Goal: Communication & Community: Answer question/provide support

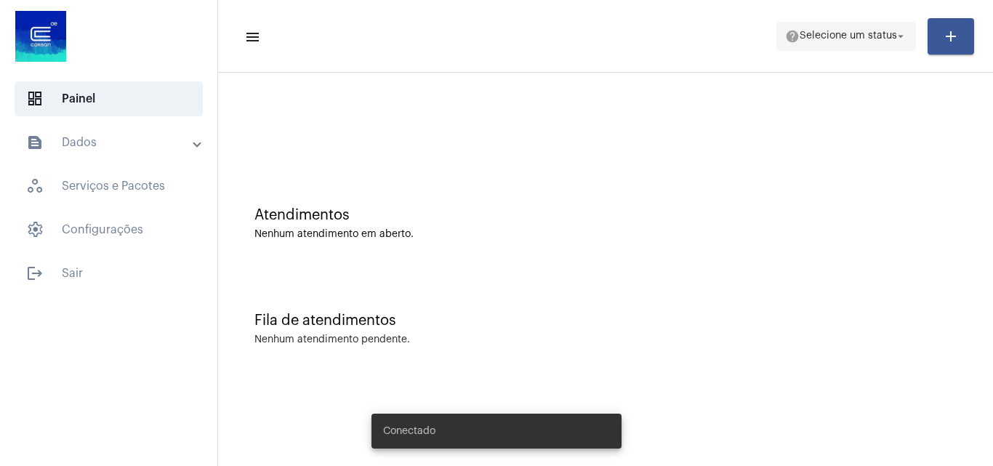
click at [851, 27] on span "help Selecione um status arrow_drop_down" at bounding box center [846, 36] width 122 height 26
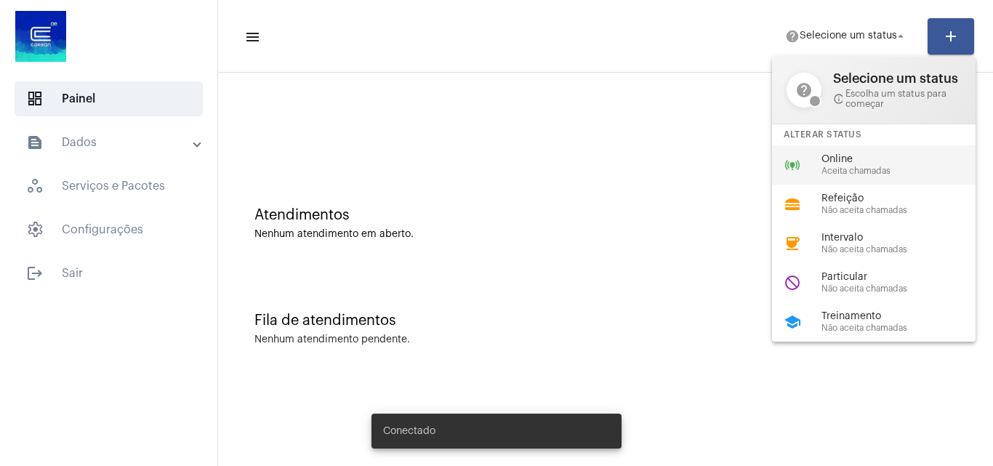
click at [861, 171] on span "Aceita chamadas" at bounding box center [905, 171] width 166 height 9
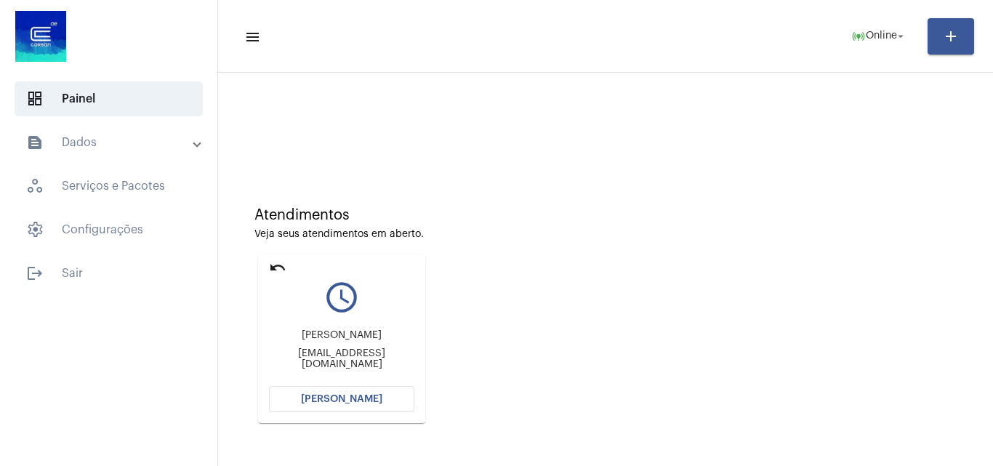
click at [380, 401] on button "[PERSON_NAME]" at bounding box center [341, 399] width 145 height 26
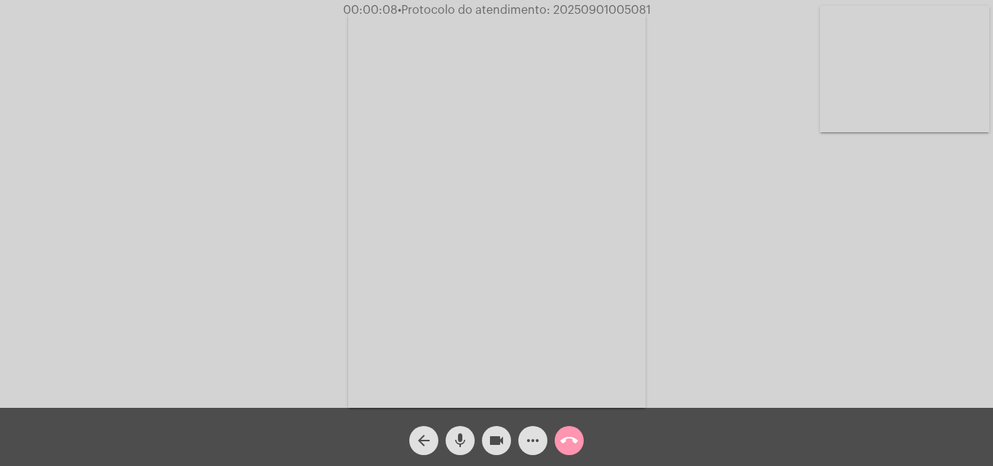
click at [616, 11] on span "• Protocolo do atendimento: 20250901005081" at bounding box center [524, 10] width 253 height 12
copy span "20250901005081"
click at [508, 252] on video at bounding box center [496, 209] width 297 height 397
click at [302, 241] on video at bounding box center [221, 207] width 297 height 397
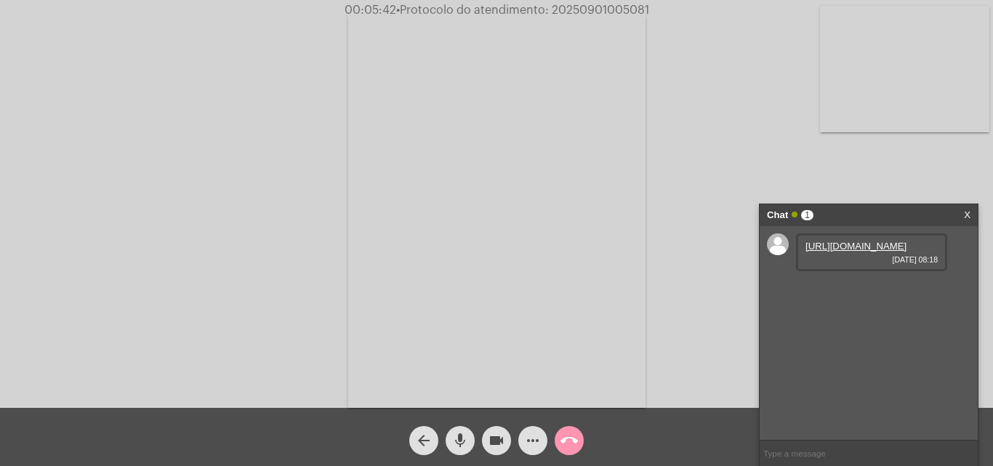
click at [862, 252] on link "[URL][DOMAIN_NAME]" at bounding box center [856, 246] width 101 height 11
click at [860, 449] on input "text" at bounding box center [869, 453] width 218 height 25
paste input "[EMAIL_ADDRESS][DOMAIN_NAME]"
type input "[EMAIL_ADDRESS][DOMAIN_NAME]"
click at [458, 444] on mat-icon "mic" at bounding box center [460, 440] width 17 height 17
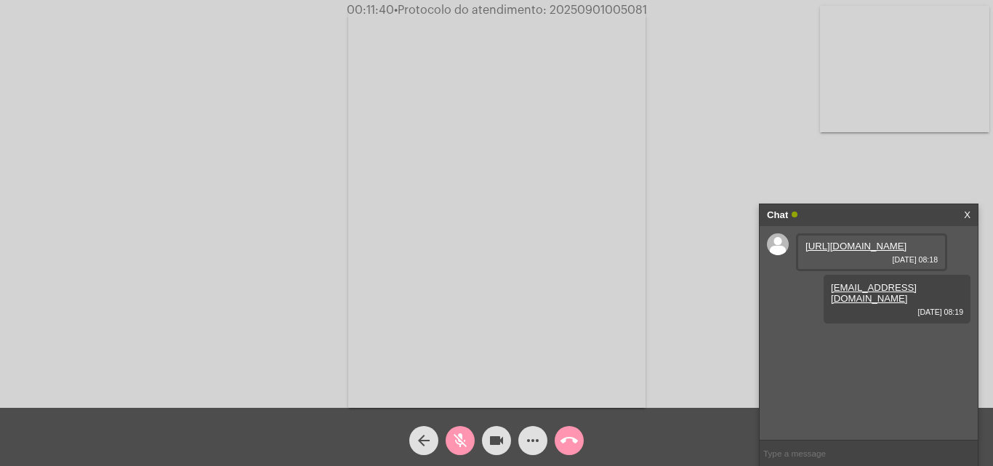
click at [501, 443] on mat-icon "videocam" at bounding box center [496, 440] width 17 height 17
click at [465, 446] on mat-icon "mic_off" at bounding box center [460, 440] width 17 height 17
click at [489, 446] on mat-icon "videocam_off" at bounding box center [496, 440] width 17 height 17
click at [601, 1] on div "Acessando Câmera e Microfone..." at bounding box center [496, 204] width 993 height 408
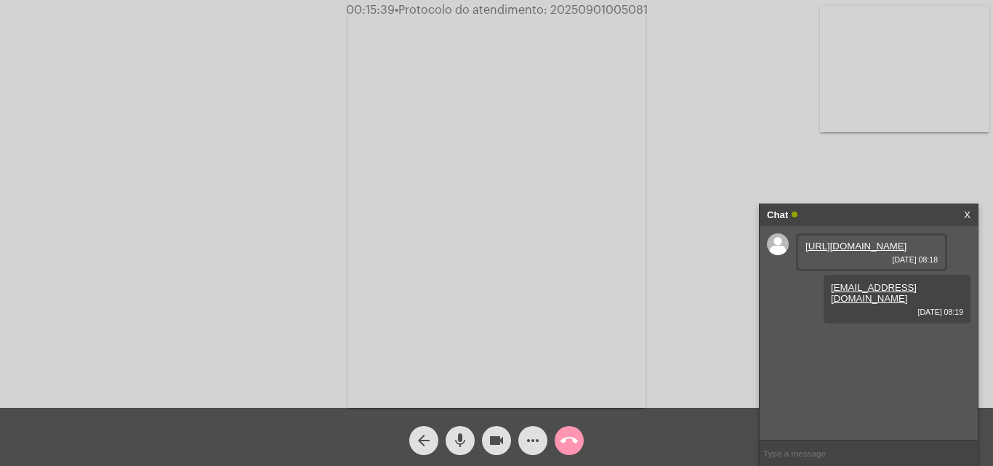
click at [605, 10] on span "• Protocolo do atendimento: 20250901005081" at bounding box center [521, 10] width 253 height 12
copy span "20250901005081"
click at [881, 452] on input "text" at bounding box center [869, 453] width 218 height 25
paste input "20250901005081"
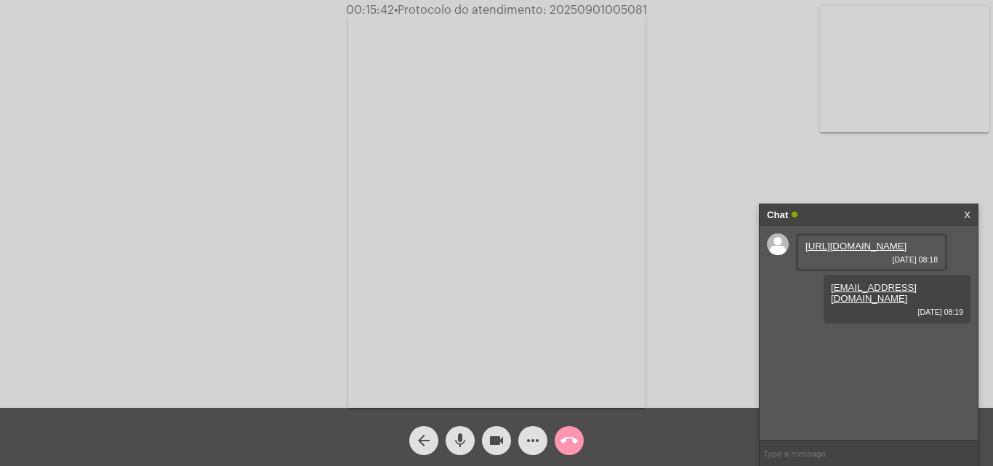
type input "20250901005081"
click at [558, 445] on button "call_end" at bounding box center [569, 440] width 29 height 29
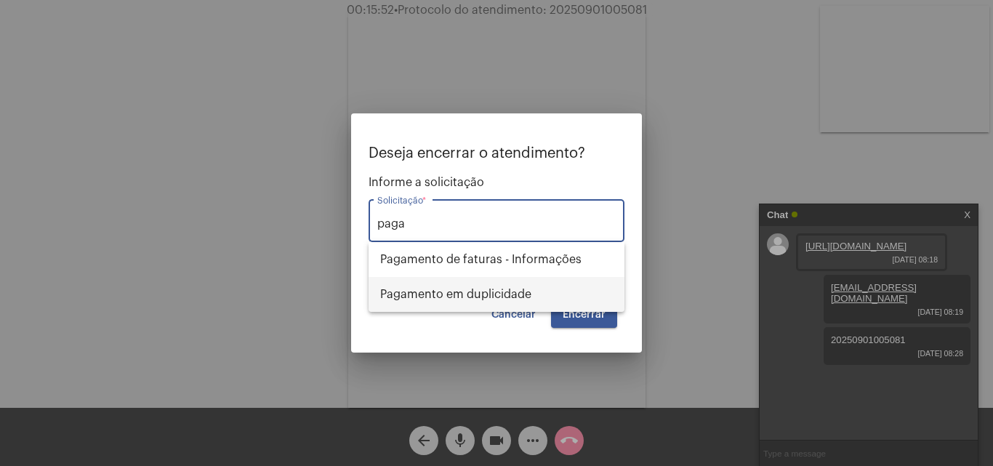
click at [524, 291] on span "Pagamento em duplicidade" at bounding box center [496, 294] width 233 height 35
type input "Pagamento em duplicidade"
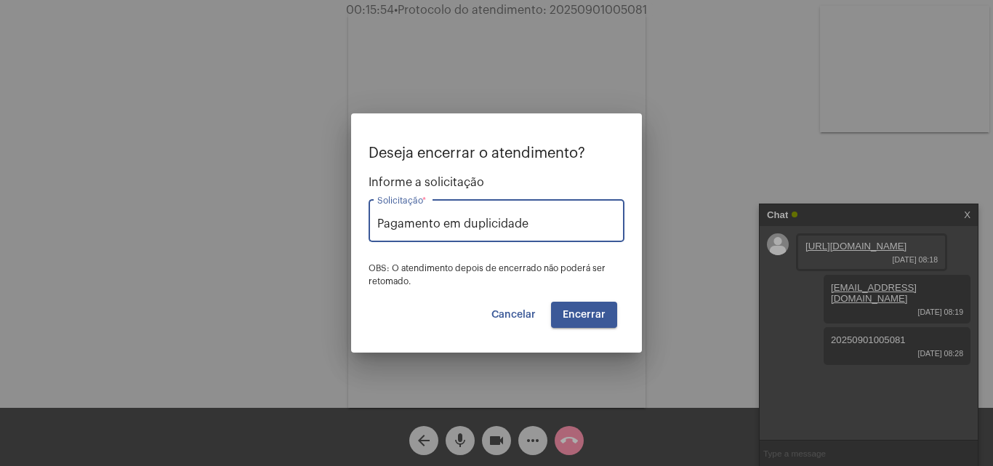
click at [588, 307] on button "Encerrar" at bounding box center [584, 315] width 66 height 26
click at [593, 312] on span "Encerrar" at bounding box center [584, 315] width 43 height 10
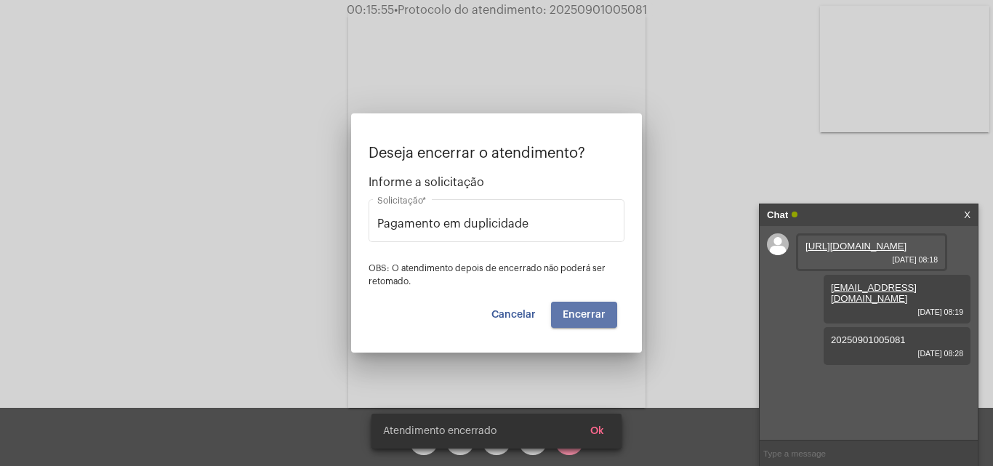
click at [593, 312] on span "Encerrar" at bounding box center [584, 315] width 43 height 10
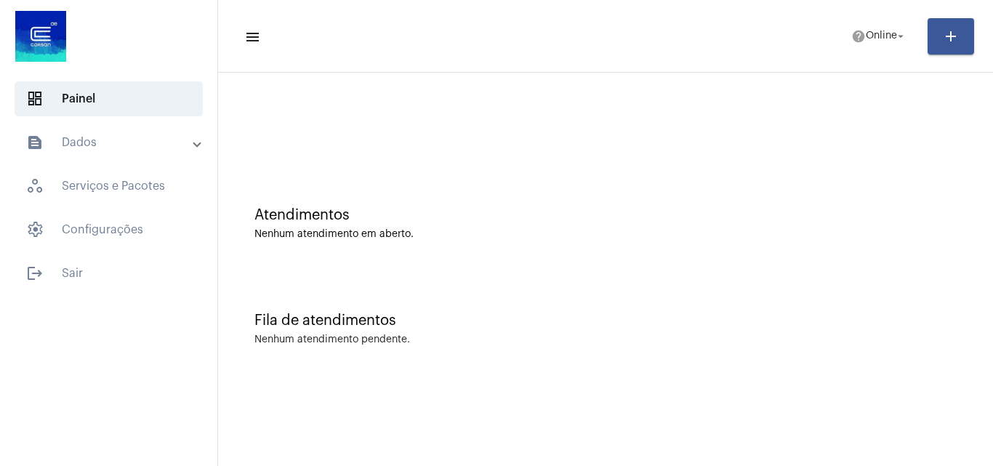
click at [144, 159] on mat-expansion-panel-header "text_snippet_outlined Dados" at bounding box center [113, 142] width 209 height 35
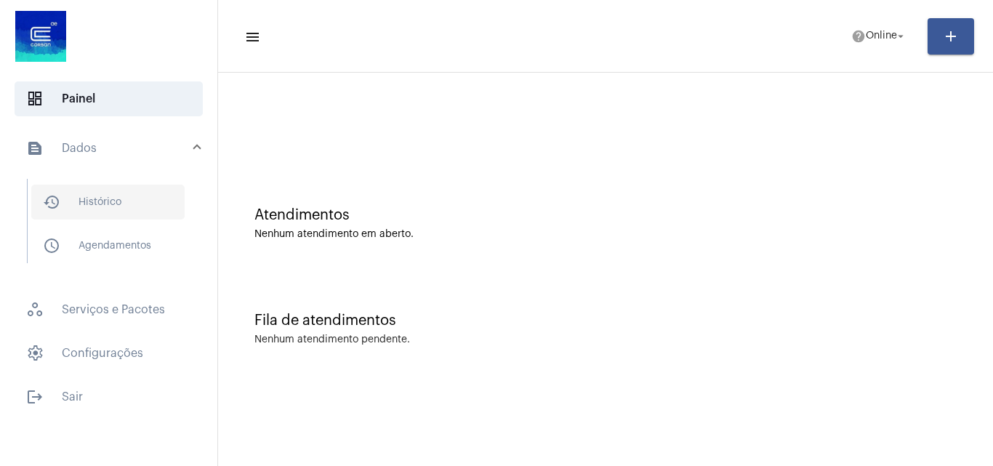
click at [126, 206] on span "history_outlined Histórico" at bounding box center [107, 202] width 153 height 35
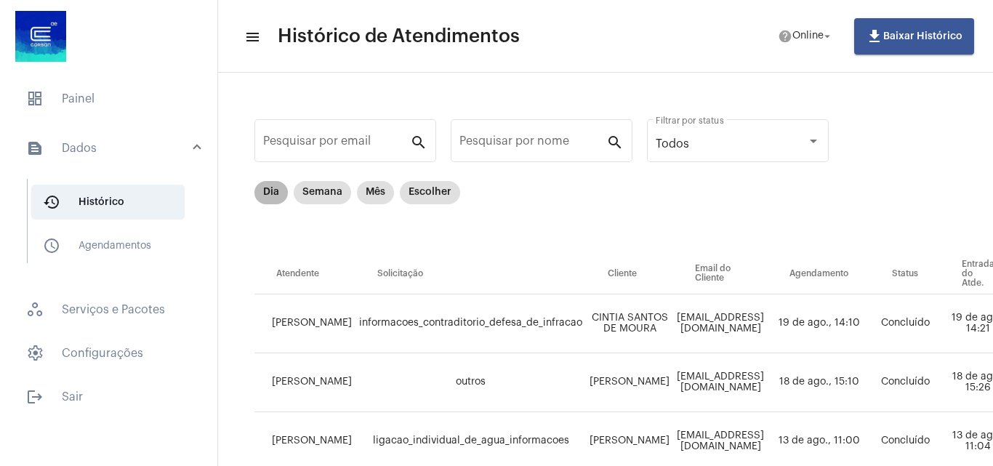
click at [271, 193] on mat-chip "Dia" at bounding box center [271, 192] width 33 height 23
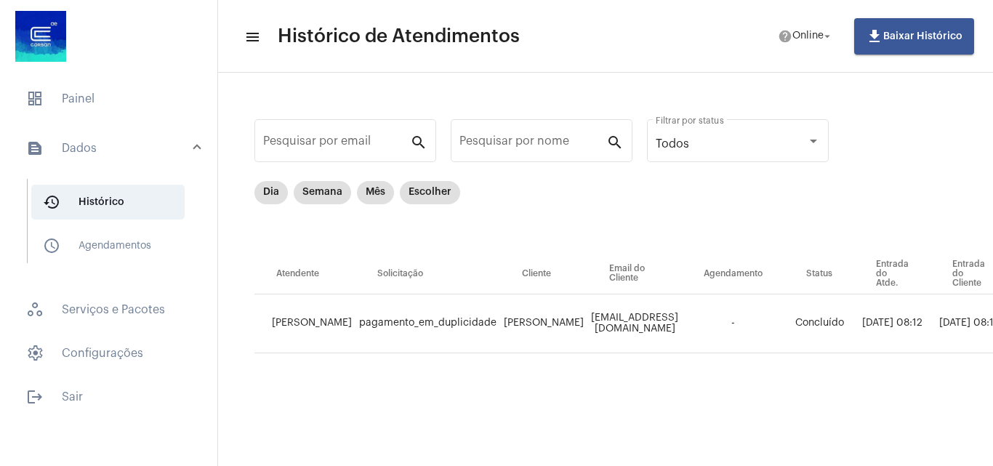
drag, startPoint x: 603, startPoint y: 444, endPoint x: 641, endPoint y: 444, distance: 37.8
click at [641, 444] on mat-sidenav-content "menu Histórico de Atendimentos help Online arrow_drop_down file_download Baixar…" at bounding box center [605, 233] width 775 height 466
click at [319, 195] on mat-chip "Semana" at bounding box center [322, 192] width 57 height 23
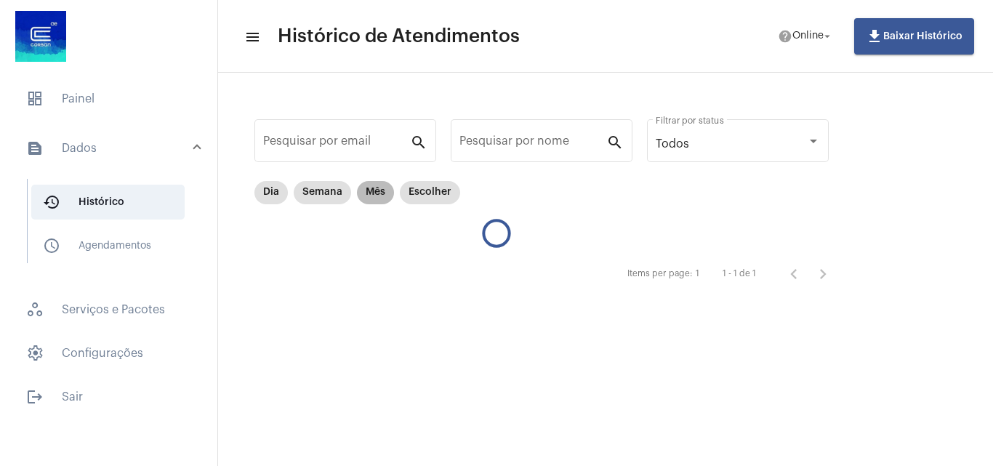
click at [374, 195] on mat-chip "Mês" at bounding box center [375, 192] width 37 height 23
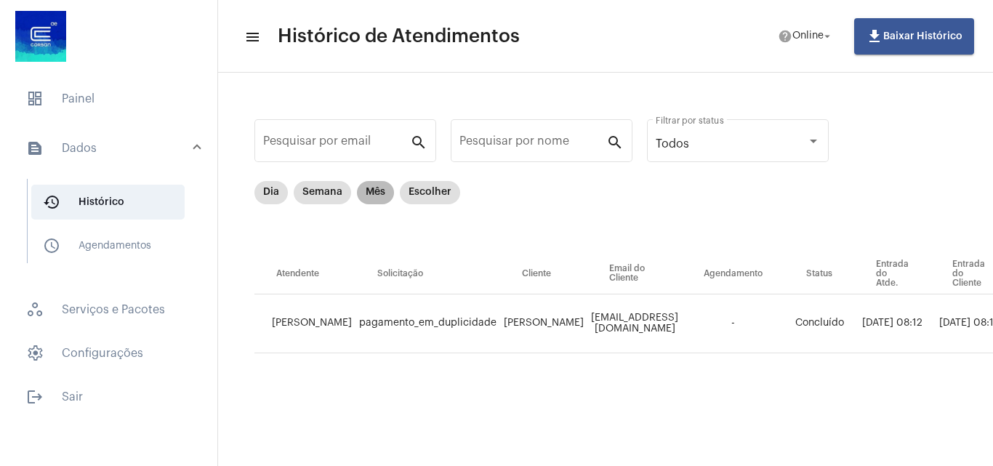
click at [380, 199] on mat-chip "Mês" at bounding box center [375, 192] width 37 height 23
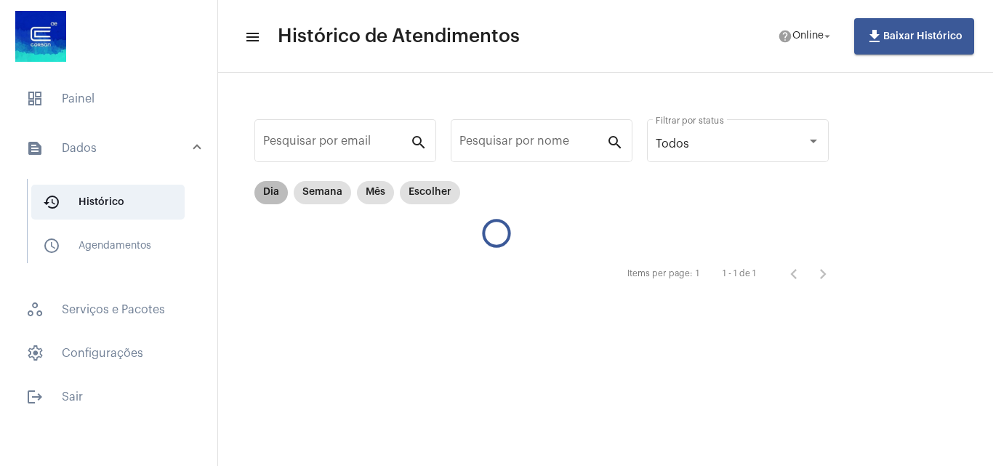
click at [272, 193] on mat-chip "Dia" at bounding box center [271, 192] width 33 height 23
click at [103, 83] on span "dashboard Painel" at bounding box center [109, 98] width 188 height 35
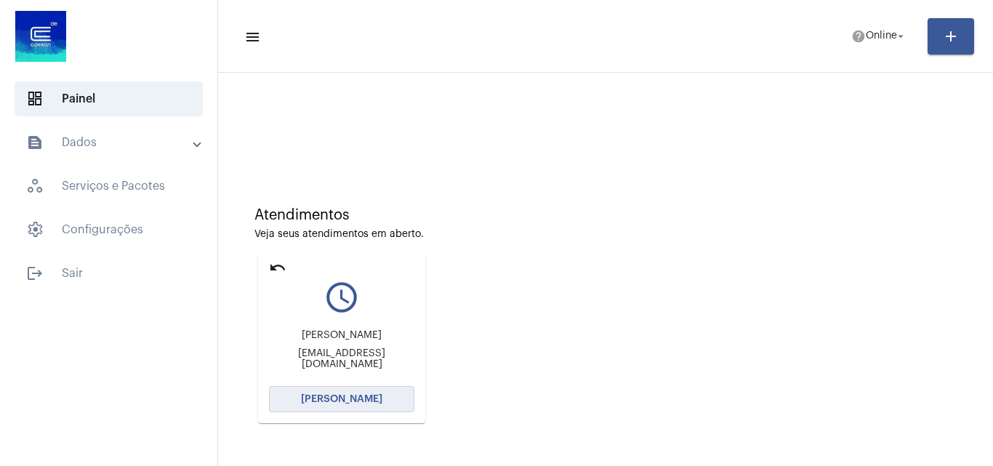
click at [369, 390] on button "[PERSON_NAME]" at bounding box center [341, 399] width 145 height 26
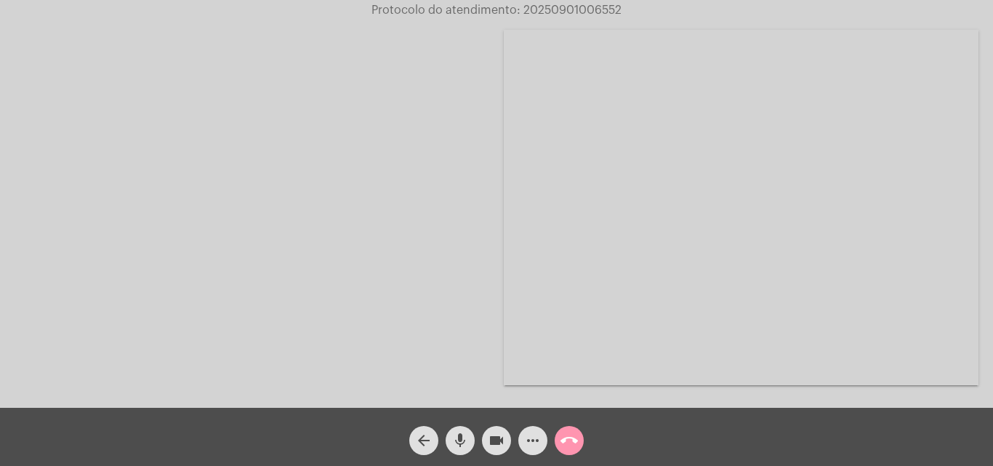
click at [569, 7] on span "Protocolo do atendimento: 20250901006552" at bounding box center [497, 10] width 250 height 12
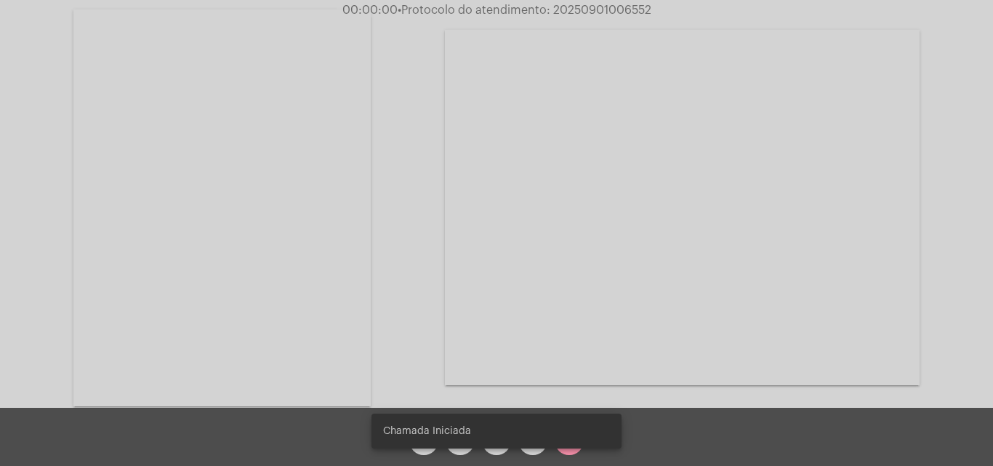
copy span "20250901006552"
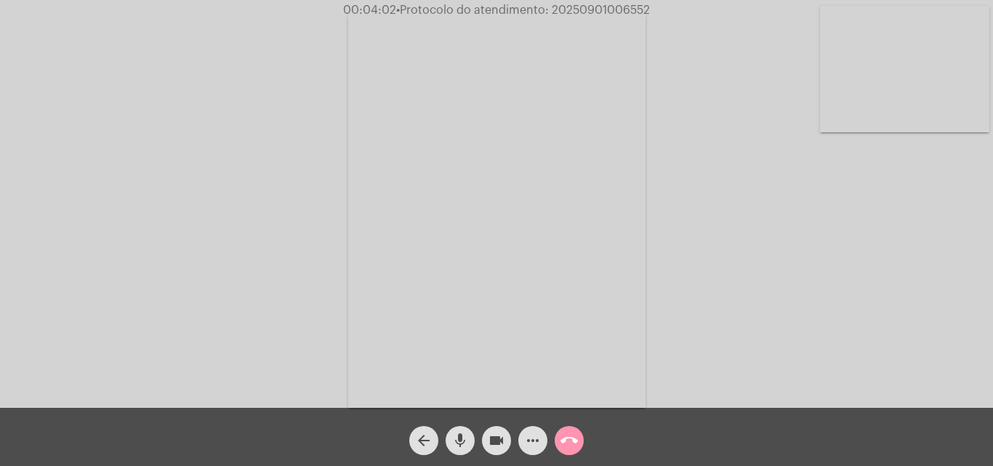
click at [463, 447] on mat-icon "mic" at bounding box center [460, 440] width 17 height 17
click at [500, 435] on mat-icon "videocam" at bounding box center [496, 440] width 17 height 17
click at [460, 444] on mat-icon "mic_off" at bounding box center [460, 440] width 17 height 17
click at [497, 444] on mat-icon "videocam_off" at bounding box center [496, 440] width 17 height 17
click at [935, 217] on div "Acessando Câmera e Microfone..." at bounding box center [496, 208] width 990 height 408
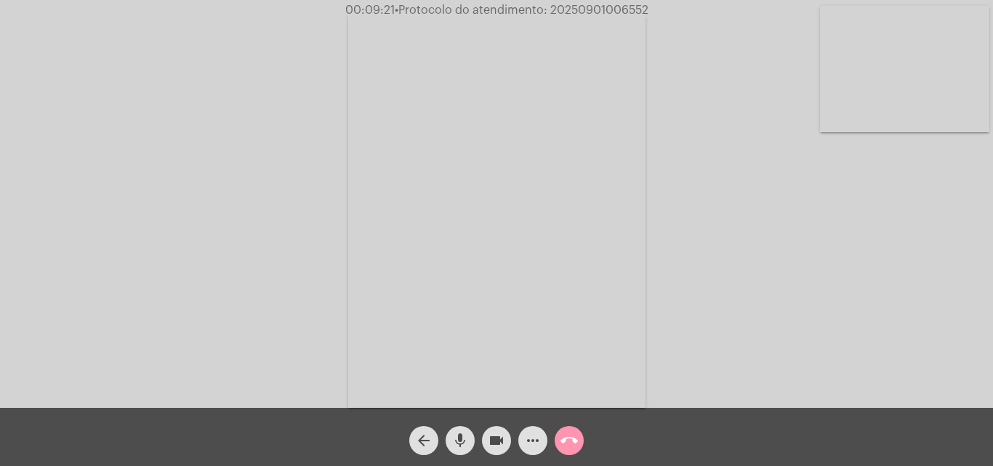
click at [627, 14] on span "• Protocolo do atendimento: 20250901006552" at bounding box center [522, 10] width 254 height 12
click at [627, 14] on span "• Protocolo do atendimento: 20250901006552" at bounding box center [523, 10] width 254 height 12
copy span "20250901006552"
click at [749, 55] on div "Acessando Câmera e Microfone..." at bounding box center [496, 208] width 990 height 408
click at [574, 445] on mat-icon "call_end" at bounding box center [569, 440] width 17 height 17
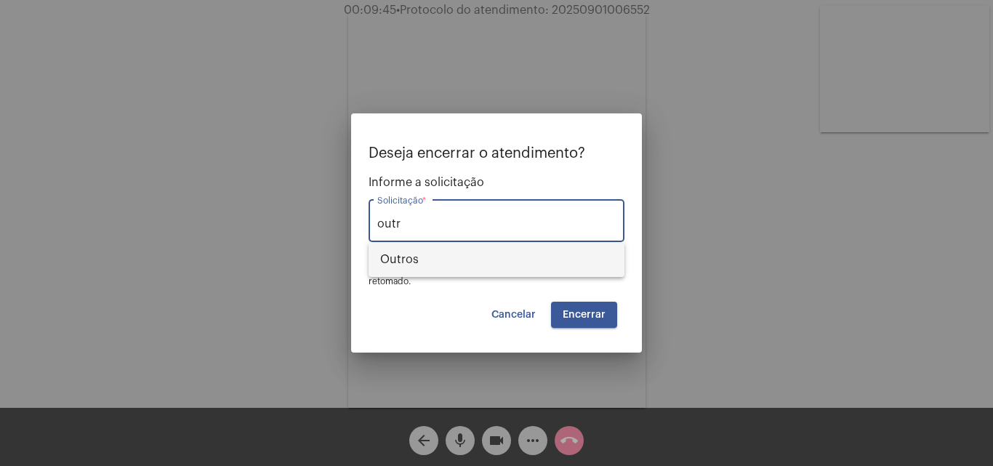
click at [462, 263] on span "Outros" at bounding box center [496, 259] width 233 height 35
type input "Outros"
click at [591, 310] on span "Encerrar" at bounding box center [584, 315] width 43 height 10
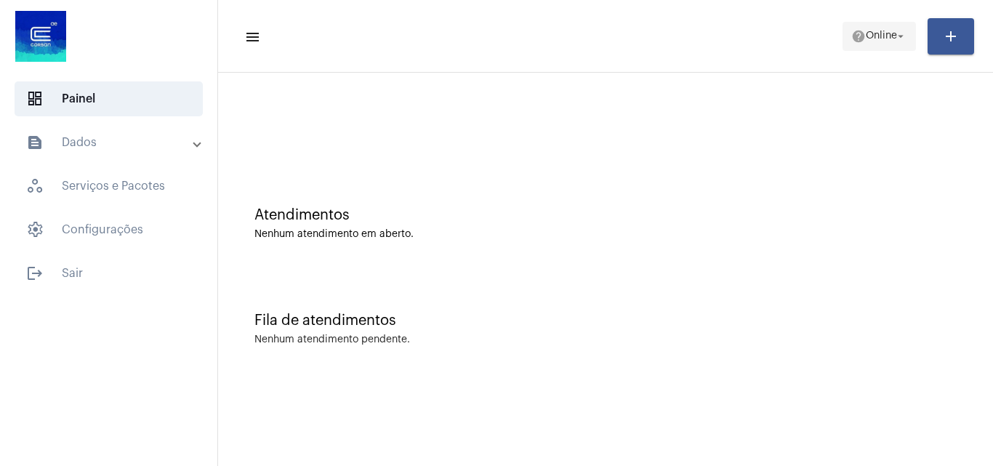
click at [897, 23] on span "help Online arrow_drop_down" at bounding box center [880, 36] width 56 height 26
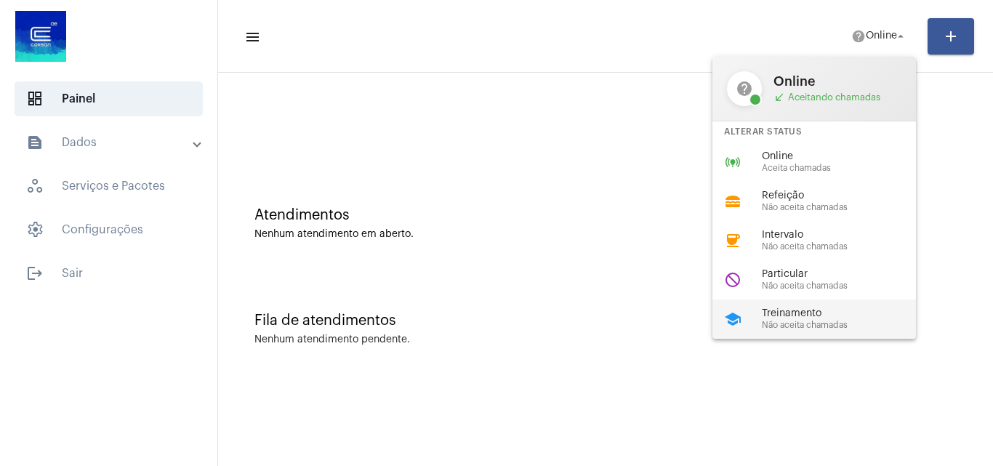
click at [778, 307] on div "school Treinamento Não aceita chamadas" at bounding box center [826, 319] width 227 height 39
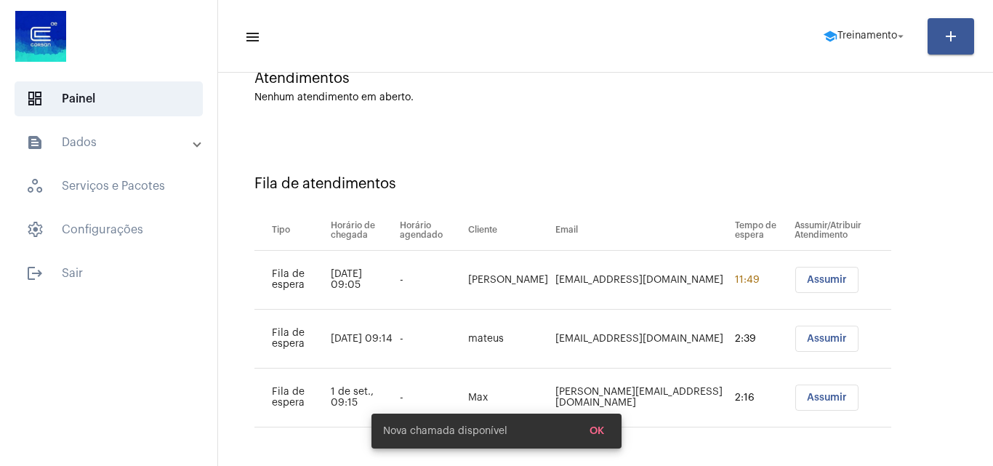
scroll to position [137, 0]
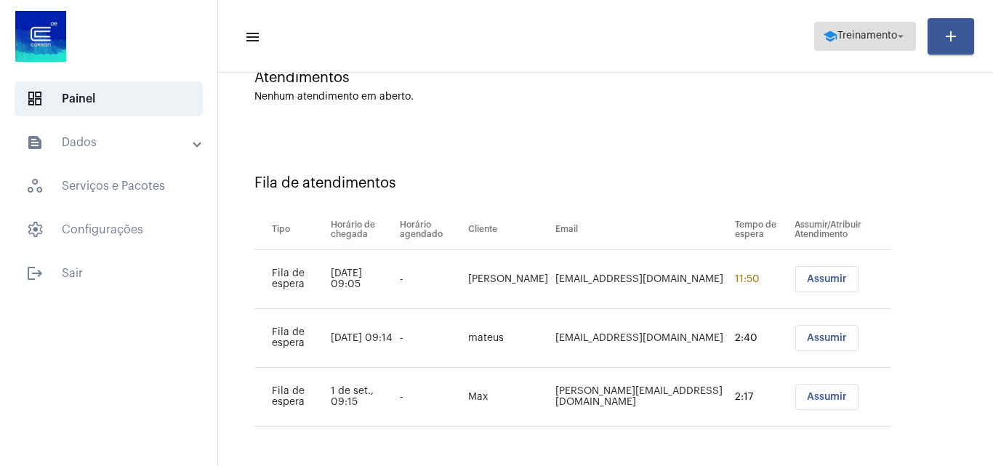
click at [868, 31] on span "Treinamento" at bounding box center [868, 36] width 60 height 10
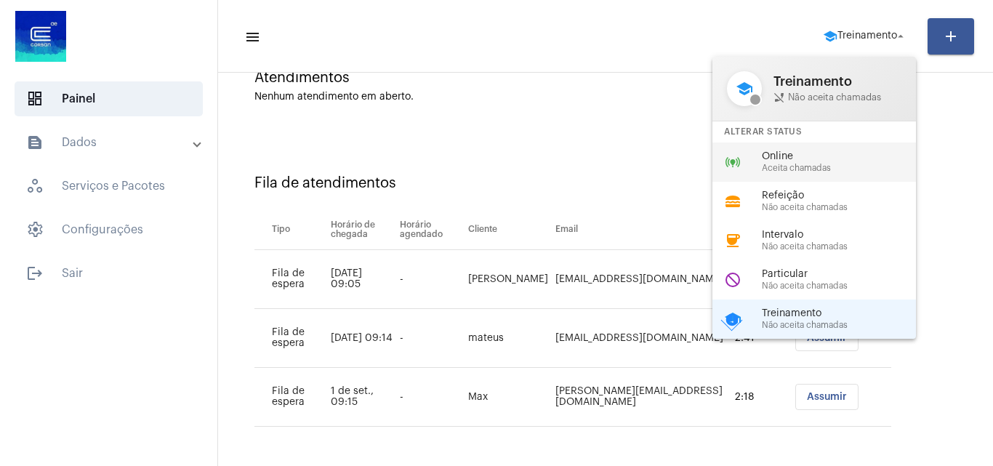
click at [796, 165] on span "Aceita chamadas" at bounding box center [845, 168] width 166 height 9
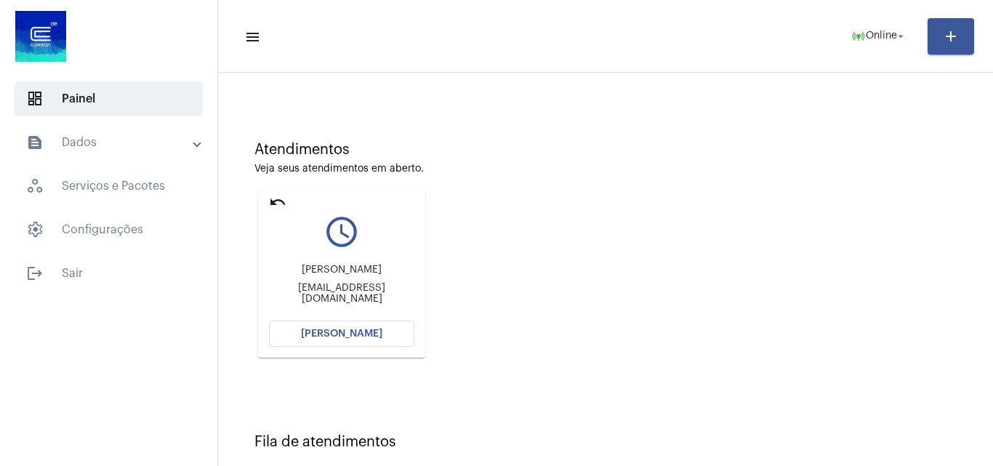
scroll to position [65, 0]
click at [276, 195] on mat-icon "undo" at bounding box center [277, 202] width 17 height 17
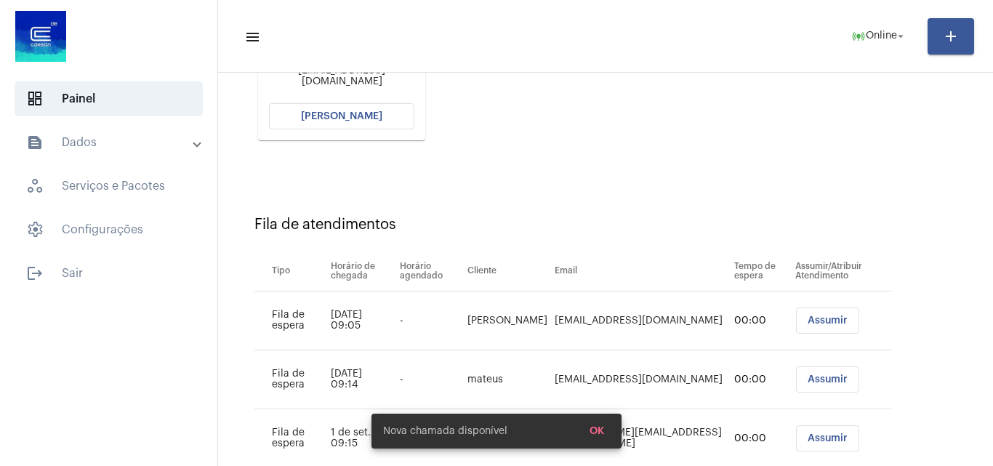
scroll to position [196, 0]
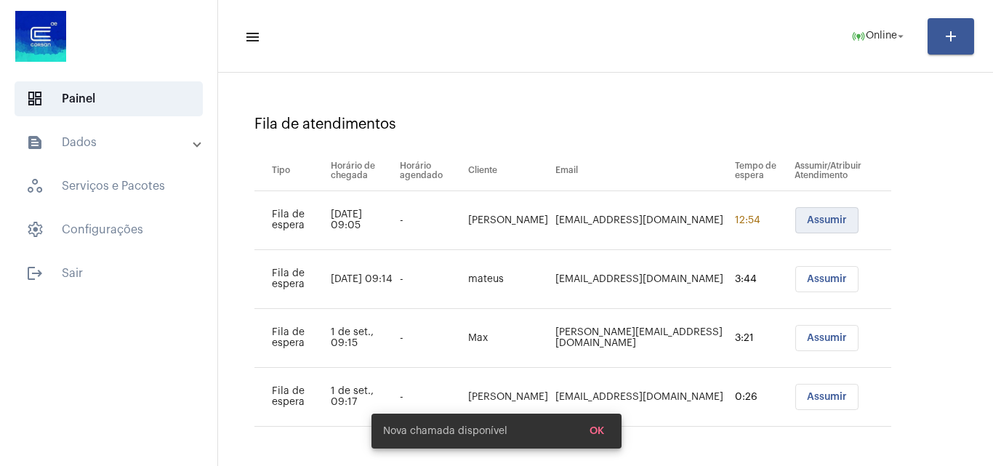
click at [807, 221] on span "Assumir" at bounding box center [827, 220] width 40 height 10
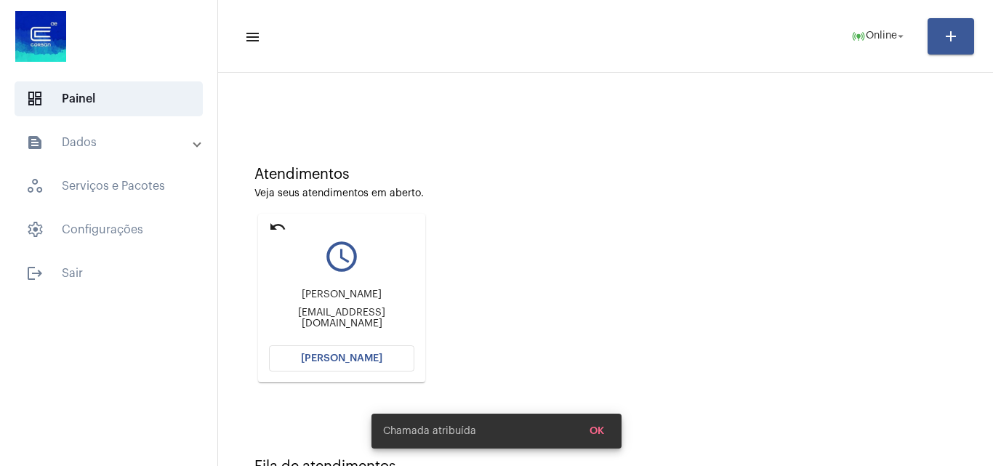
scroll to position [73, 0]
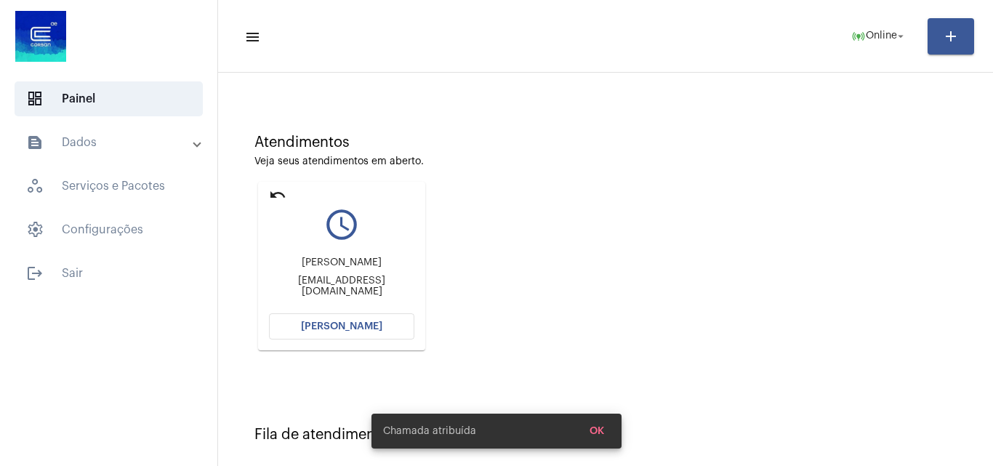
click at [361, 329] on span "[PERSON_NAME]" at bounding box center [341, 326] width 81 height 10
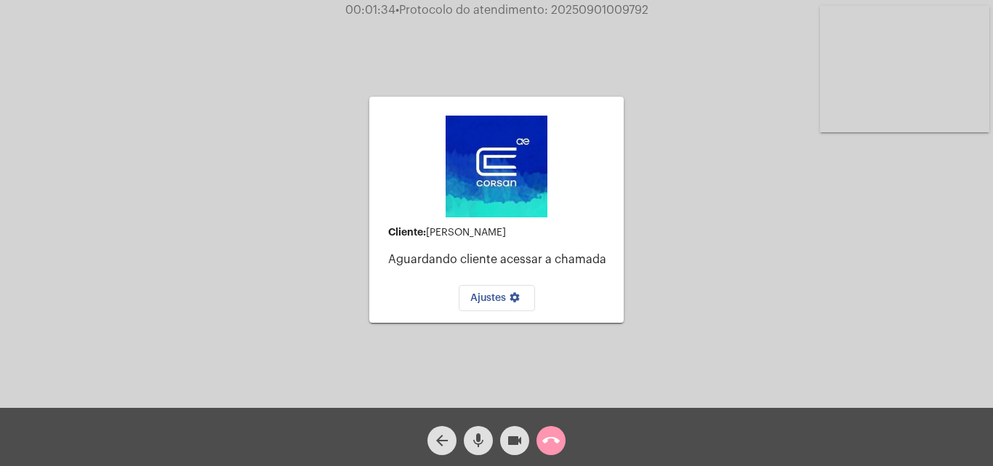
click at [559, 438] on mat-icon "call_end" at bounding box center [550, 440] width 17 height 17
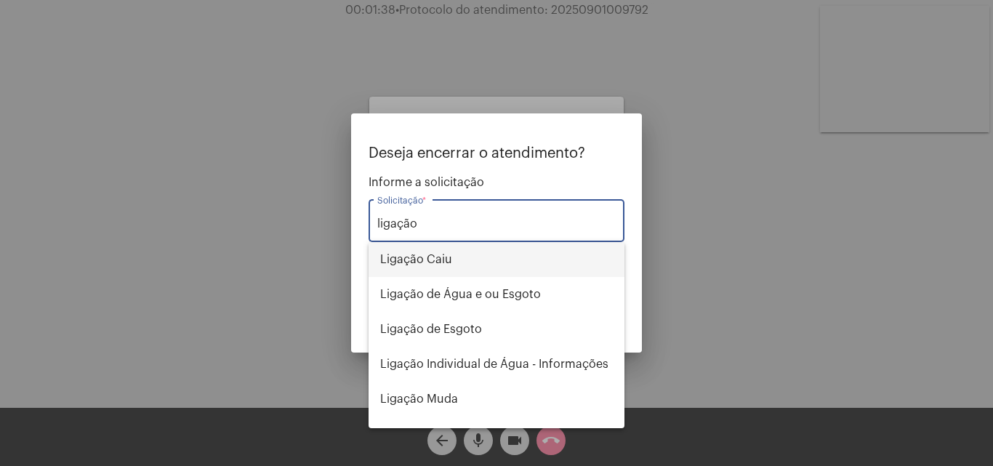
click at [472, 261] on span "Ligação Caiu" at bounding box center [496, 259] width 233 height 35
type input "Ligação Caiu"
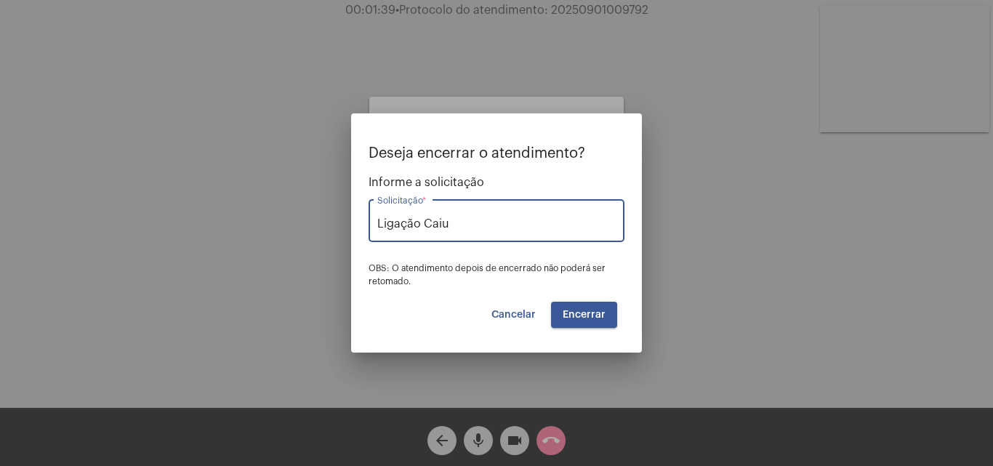
click at [596, 315] on span "Encerrar" at bounding box center [584, 315] width 43 height 10
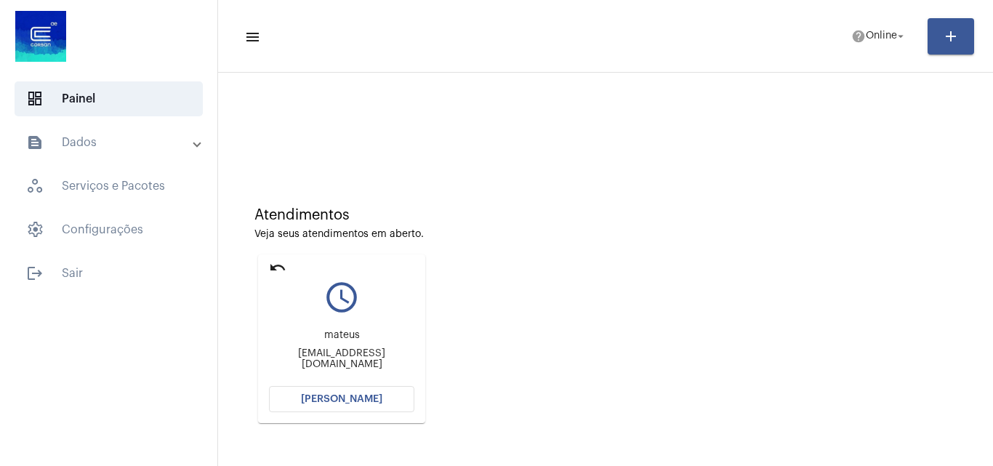
click at [377, 393] on button "[PERSON_NAME]" at bounding box center [341, 399] width 145 height 26
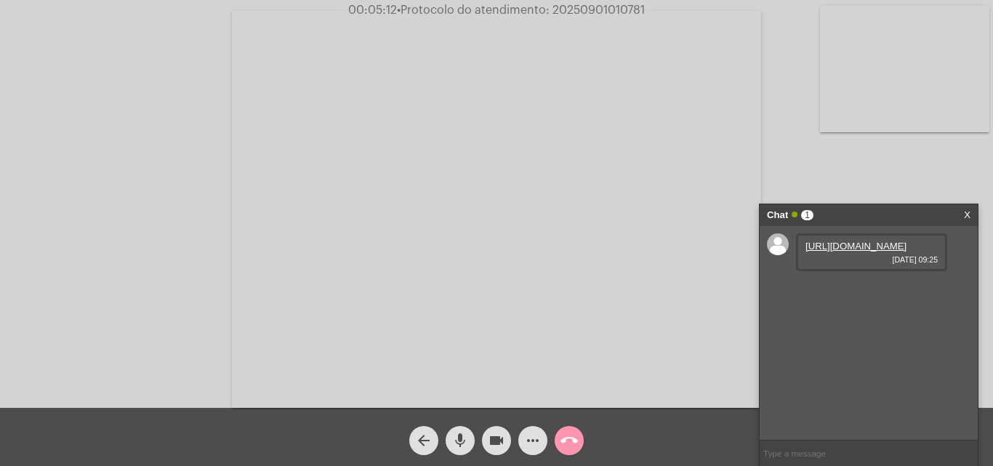
click at [846, 252] on link "[URL][DOMAIN_NAME]" at bounding box center [856, 246] width 101 height 11
click at [616, 9] on span "• Protocolo do atendimento: 20250901010781" at bounding box center [522, 10] width 248 height 12
copy span "20250901010781"
drag, startPoint x: 958, startPoint y: 272, endPoint x: 946, endPoint y: 278, distance: 13.0
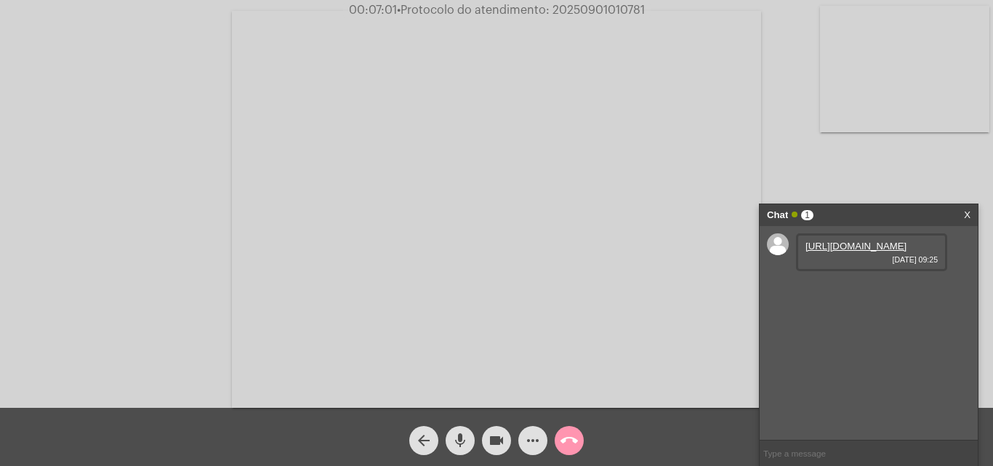
click at [958, 272] on div "[URL][DOMAIN_NAME] [DATE] 09:25" at bounding box center [869, 333] width 218 height 214
click at [804, 454] on input "text" at bounding box center [869, 453] width 218 height 25
paste input "20250901010781"
type input "20250901010781"
click at [572, 437] on mat-icon "call_end" at bounding box center [569, 440] width 17 height 17
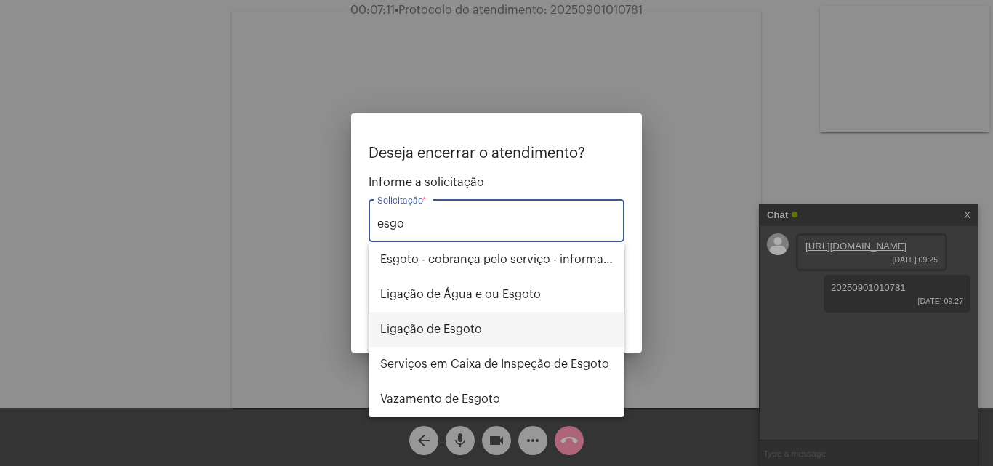
click at [468, 331] on span "Ligação de Esgoto" at bounding box center [496, 329] width 233 height 35
type input "Ligação de Esgoto"
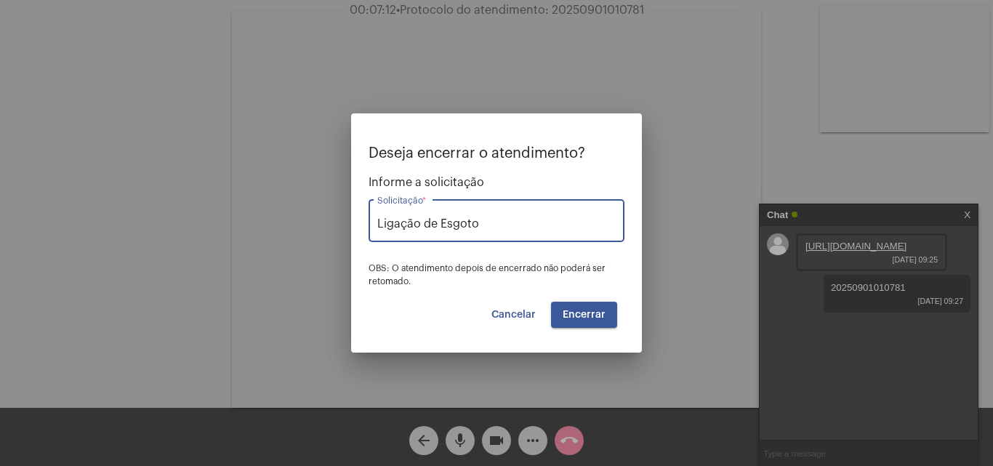
click at [503, 316] on span "Cancelar" at bounding box center [514, 315] width 44 height 10
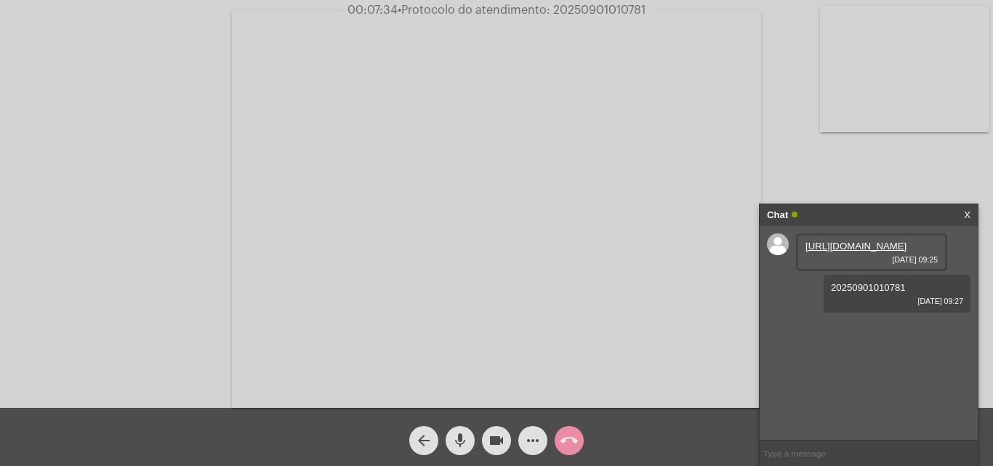
click at [569, 437] on mat-icon "call_end" at bounding box center [569, 440] width 17 height 17
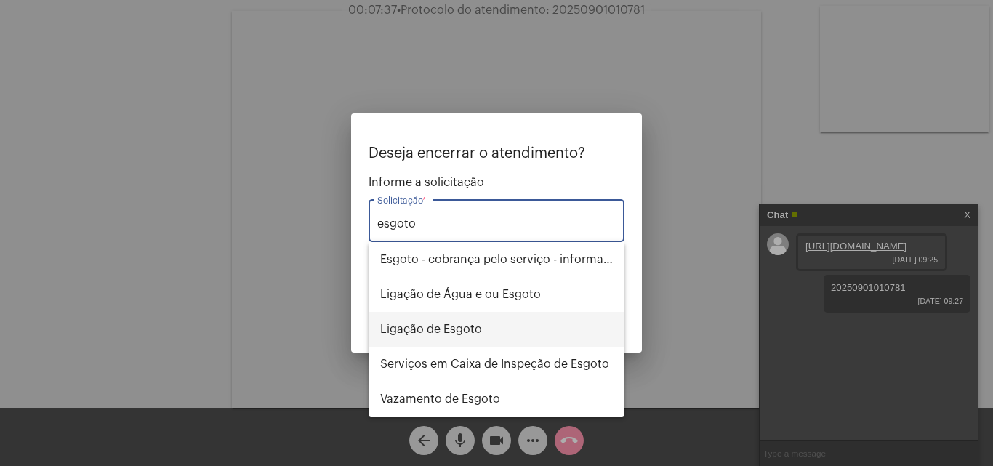
click at [470, 329] on span "Ligação de Esgoto" at bounding box center [496, 329] width 233 height 35
type input "Ligação de Esgoto"
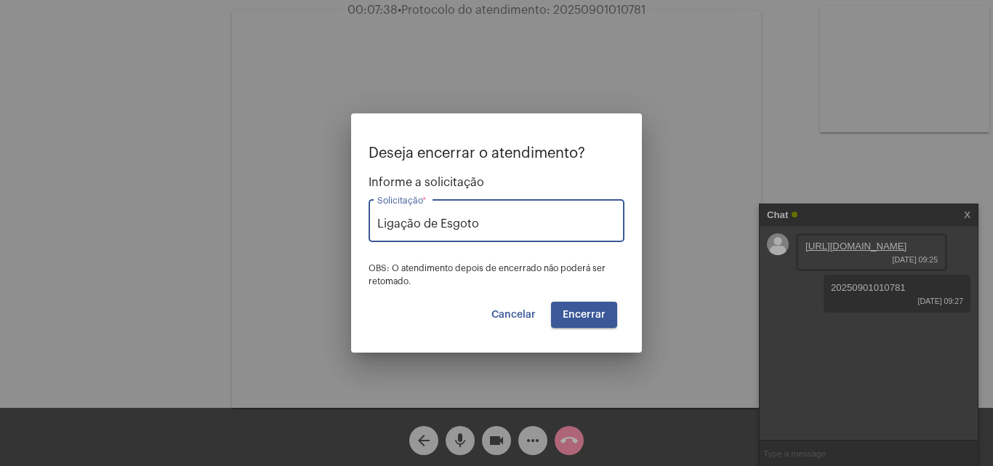
click at [573, 312] on span "Encerrar" at bounding box center [584, 315] width 43 height 10
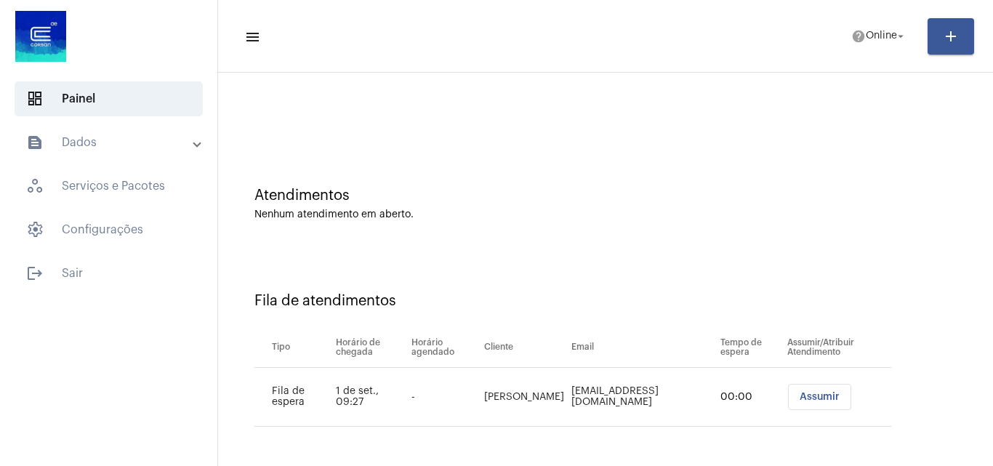
scroll to position [207, 0]
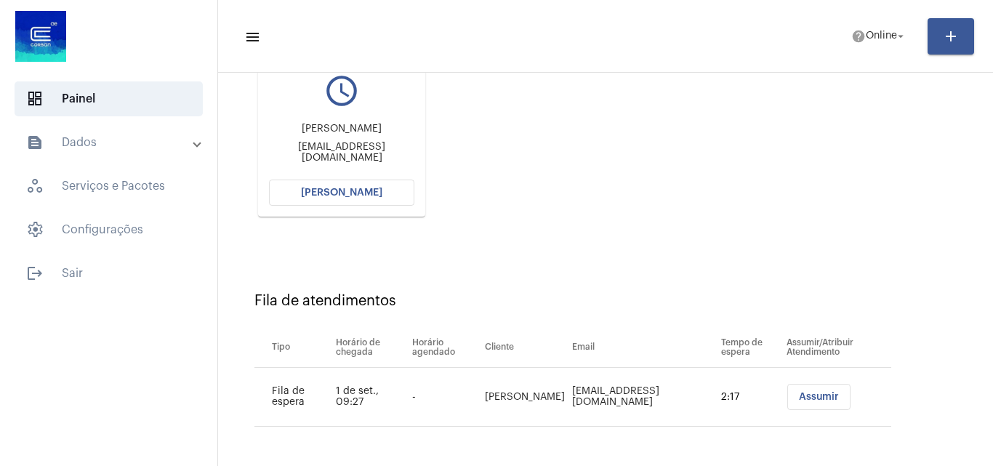
click at [368, 202] on button "[PERSON_NAME]" at bounding box center [341, 193] width 145 height 26
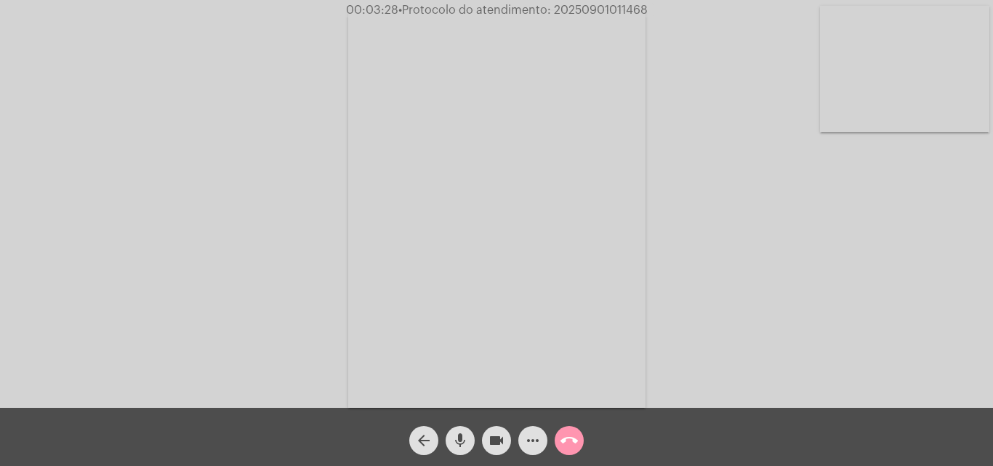
click at [611, 12] on span "• Protocolo do atendimento: 20250901011468" at bounding box center [522, 10] width 249 height 12
copy span "20250901011468"
click at [691, 54] on div "Acessando Câmera e Microfone..." at bounding box center [496, 208] width 990 height 408
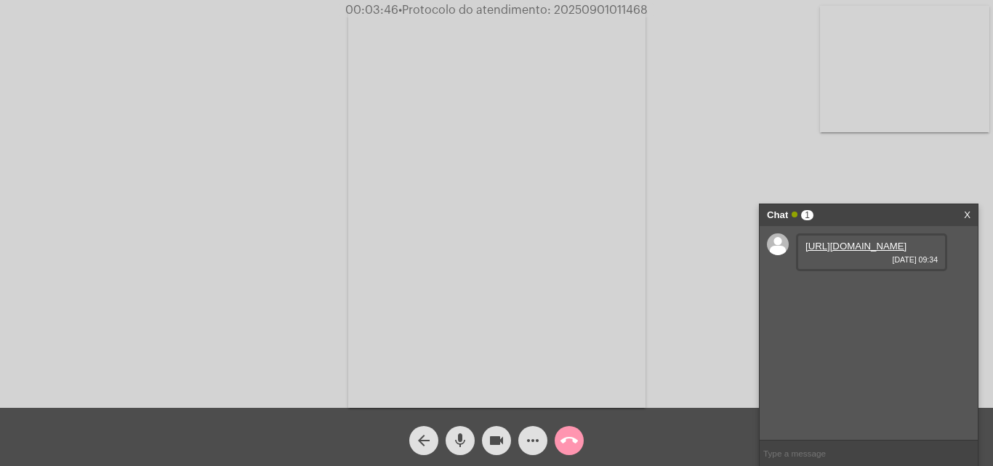
click at [844, 252] on link "[URL][DOMAIN_NAME]" at bounding box center [856, 246] width 101 height 11
click at [880, 293] on link "[URL][DOMAIN_NAME]" at bounding box center [856, 287] width 101 height 11
click at [741, 33] on div "Acessando Câmera e Microfone..." at bounding box center [496, 208] width 990 height 408
click at [877, 334] on link "[URL][DOMAIN_NAME]" at bounding box center [856, 329] width 101 height 11
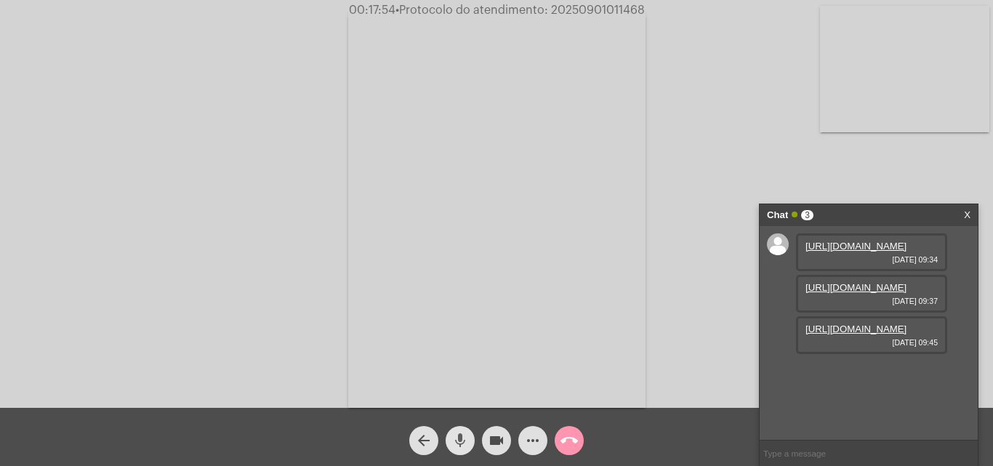
click at [462, 441] on mat-icon "mic" at bounding box center [460, 440] width 17 height 17
click at [481, 442] on div "arrow_back mic_off videocam more_horiz call_end" at bounding box center [496, 437] width 993 height 58
click at [494, 441] on mat-icon "videocam" at bounding box center [496, 440] width 17 height 17
click at [455, 434] on mat-icon "mic_off" at bounding box center [460, 440] width 17 height 17
click at [497, 440] on mat-icon "videocam_off" at bounding box center [496, 440] width 17 height 17
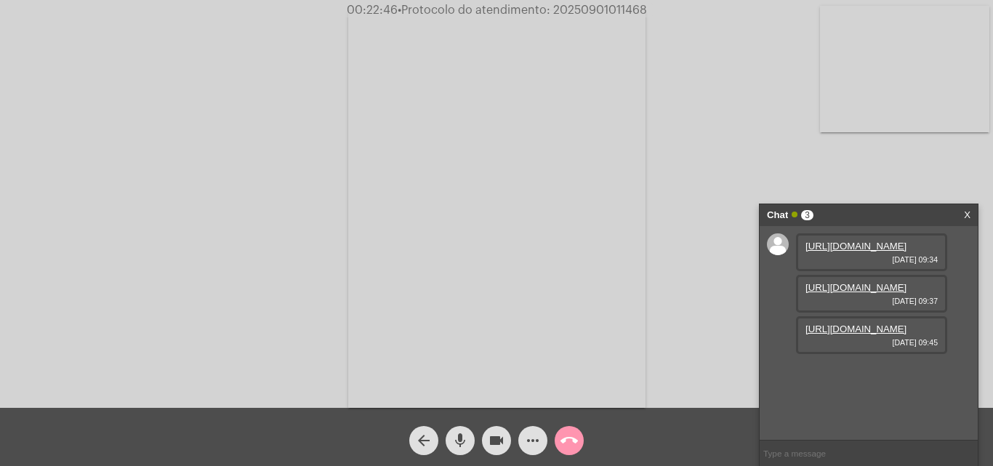
click at [585, 12] on span "• Protocolo do atendimento: 20250901011468" at bounding box center [522, 10] width 249 height 12
copy span "20250901011468"
click at [577, 441] on mat-icon "call_end" at bounding box center [569, 440] width 17 height 17
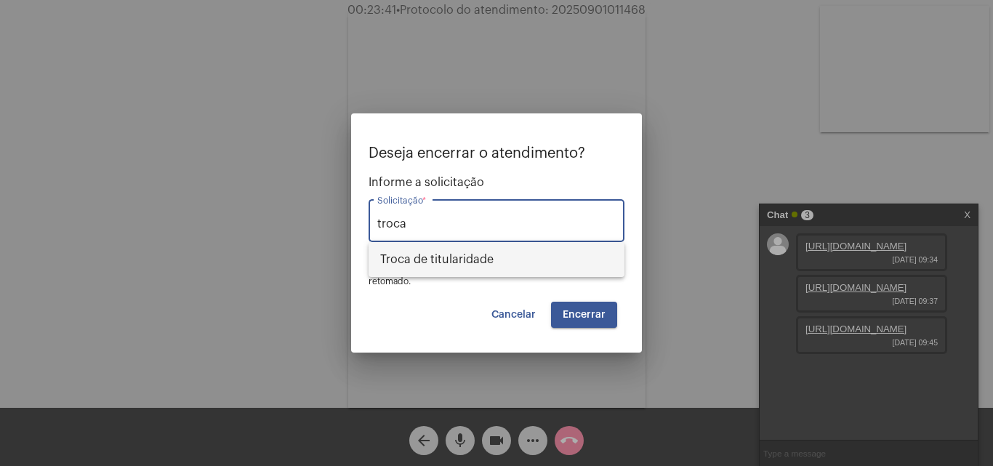
click at [526, 255] on span "Troca de titularidade" at bounding box center [496, 259] width 233 height 35
type input "Troca de titularidade"
click at [593, 315] on span "Encerrar" at bounding box center [584, 315] width 43 height 10
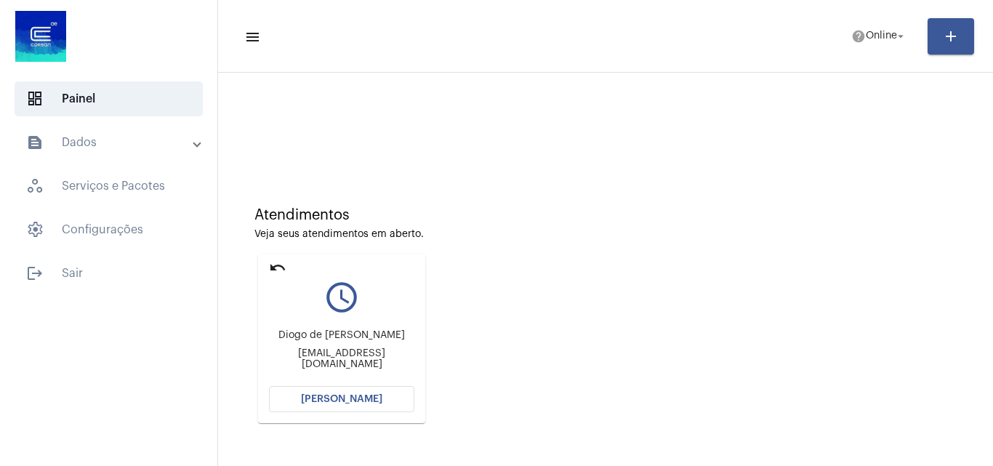
click at [663, 235] on div "Veja seus atendimentos em aberto." at bounding box center [606, 234] width 702 height 11
click at [867, 41] on span "help Online arrow_drop_down" at bounding box center [880, 36] width 56 height 26
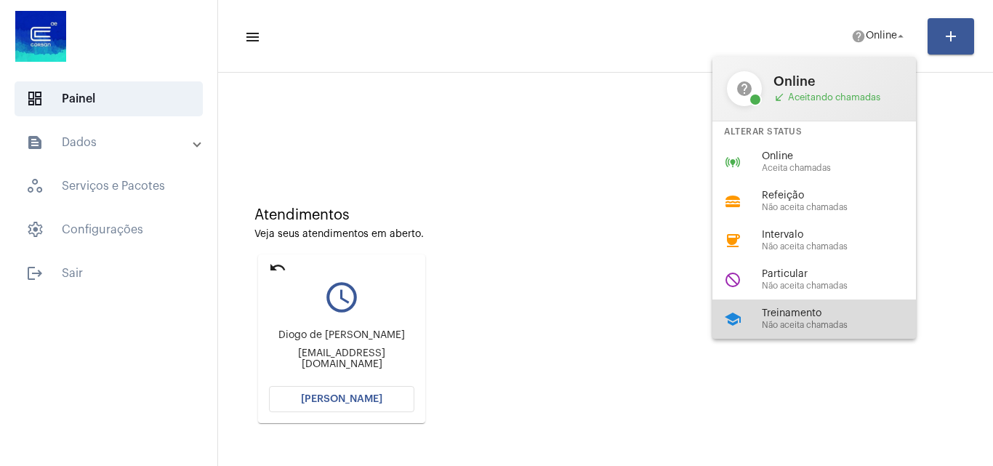
click at [797, 316] on span "Treinamento" at bounding box center [845, 313] width 166 height 11
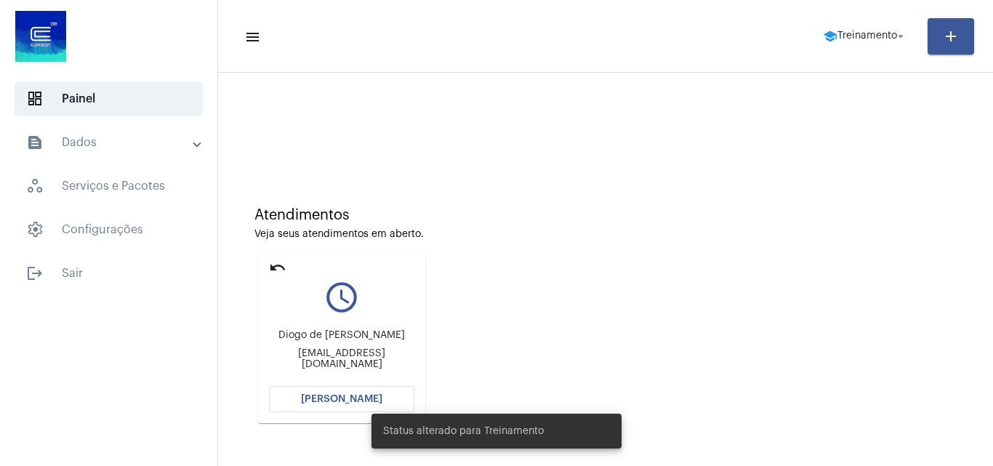
click at [278, 273] on mat-icon "undo" at bounding box center [277, 267] width 17 height 17
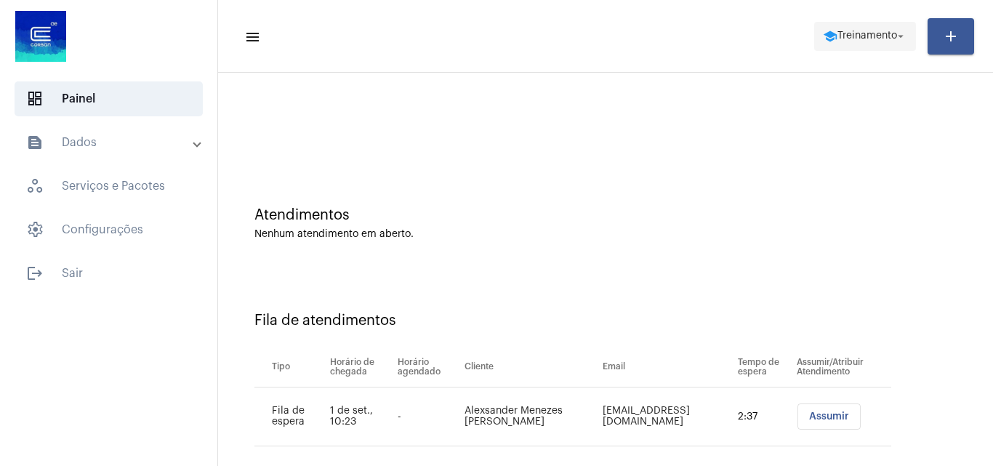
click at [846, 40] on span "Treinamento" at bounding box center [868, 36] width 60 height 10
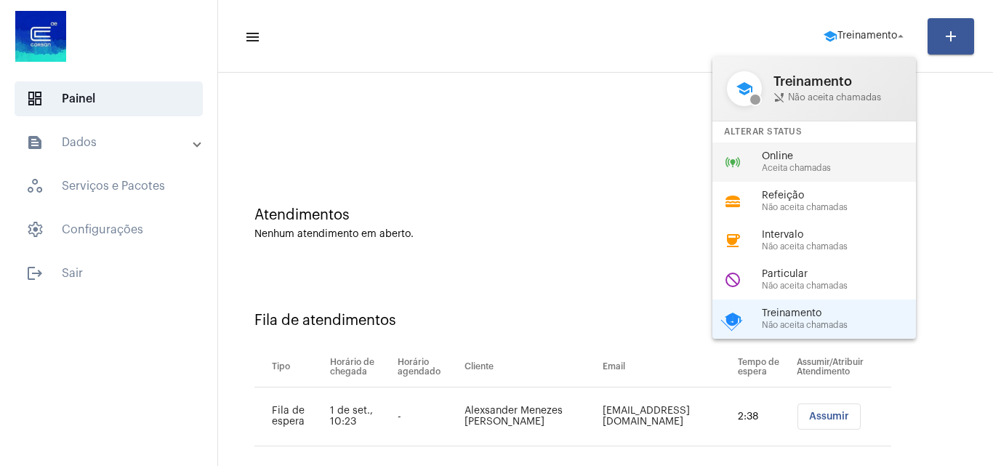
click at [823, 157] on span "Online" at bounding box center [845, 156] width 166 height 11
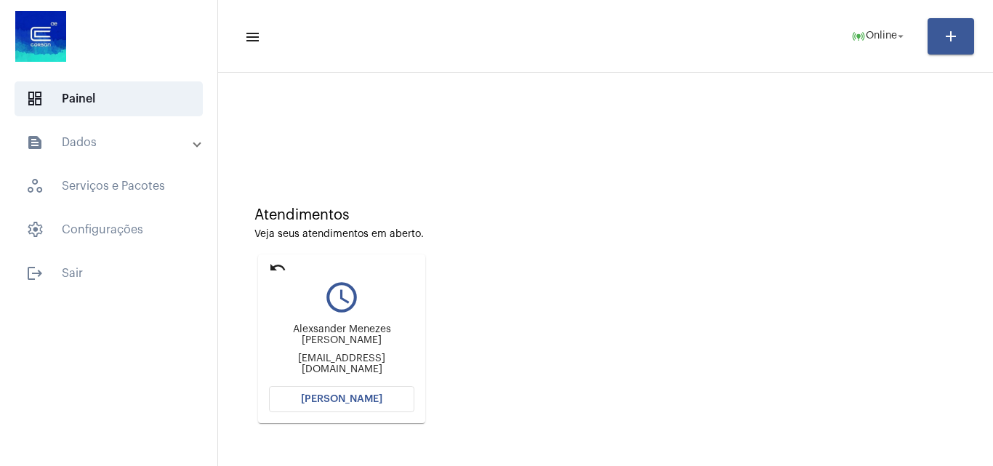
click at [386, 394] on button "[PERSON_NAME]" at bounding box center [341, 399] width 145 height 26
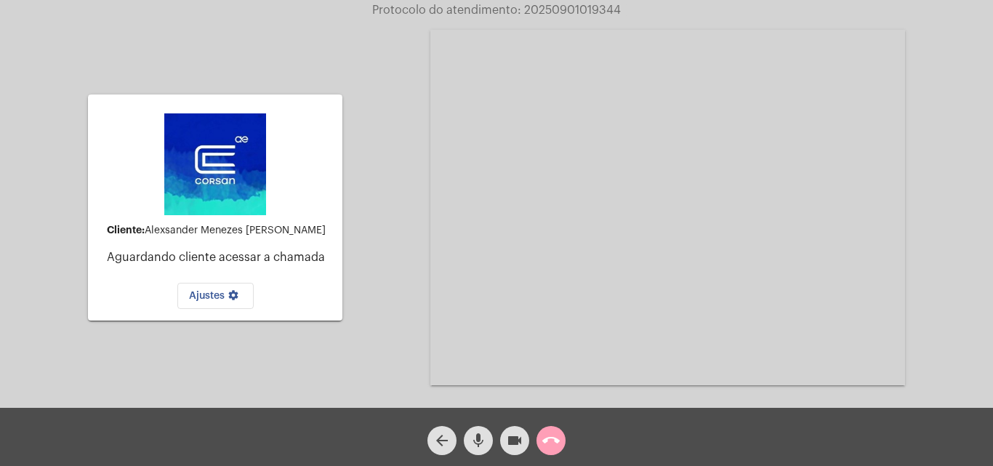
click at [560, 441] on button "call_end" at bounding box center [551, 440] width 29 height 29
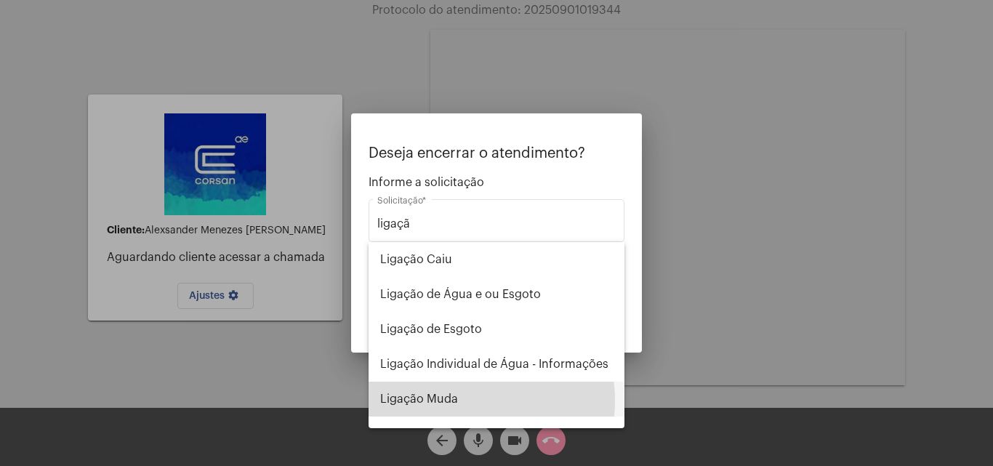
click at [454, 401] on span "Ligação Muda" at bounding box center [496, 399] width 233 height 35
type input "Ligação Muda"
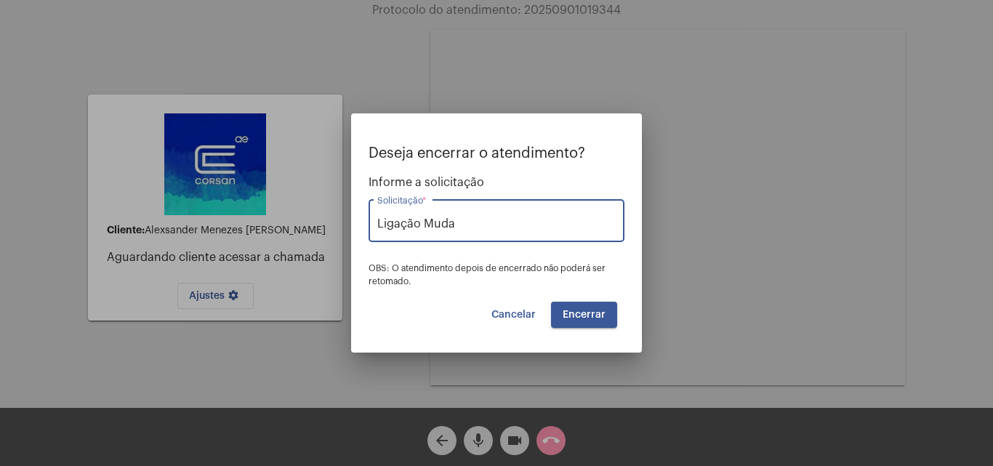
click at [592, 313] on span "Encerrar" at bounding box center [584, 315] width 43 height 10
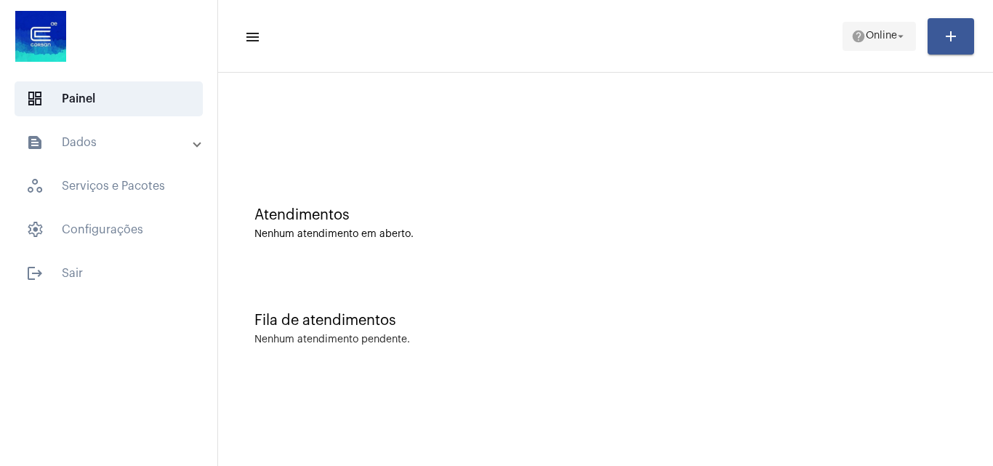
click at [866, 39] on span "Online" at bounding box center [881, 36] width 31 height 10
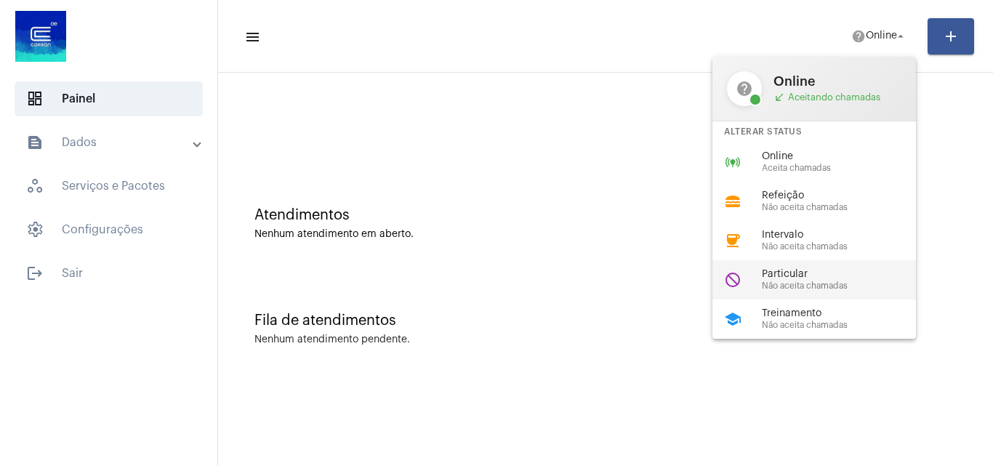
click at [833, 280] on div "Particular Não aceita chamadas" at bounding box center [845, 280] width 166 height 22
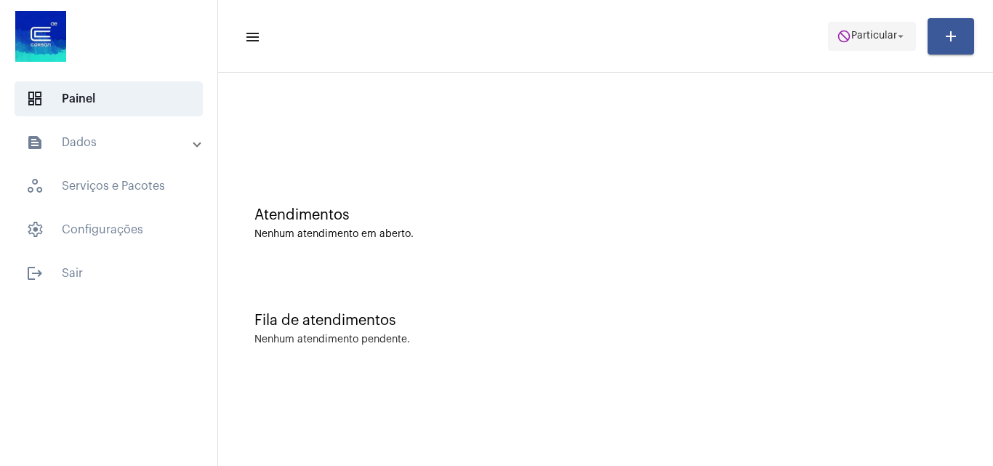
click at [868, 36] on span "Particular" at bounding box center [875, 36] width 46 height 10
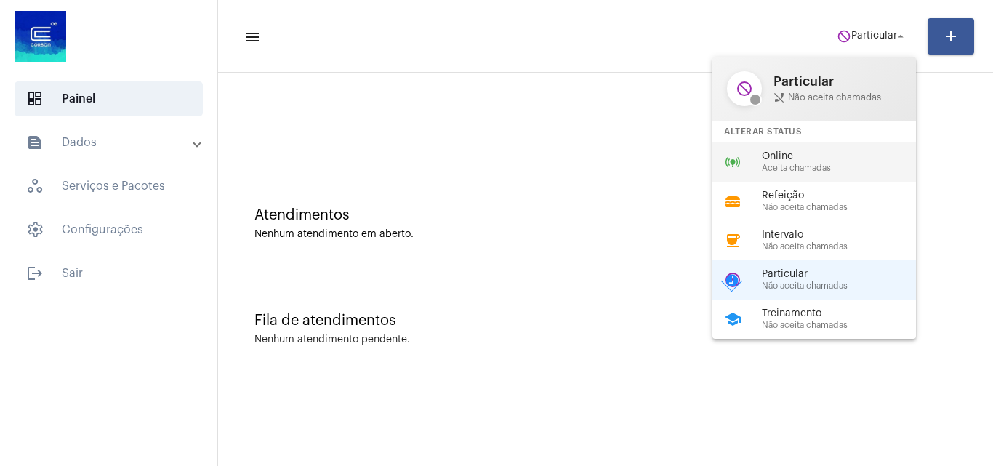
click at [793, 149] on div "online_prediction Online Aceita chamadas" at bounding box center [826, 162] width 227 height 39
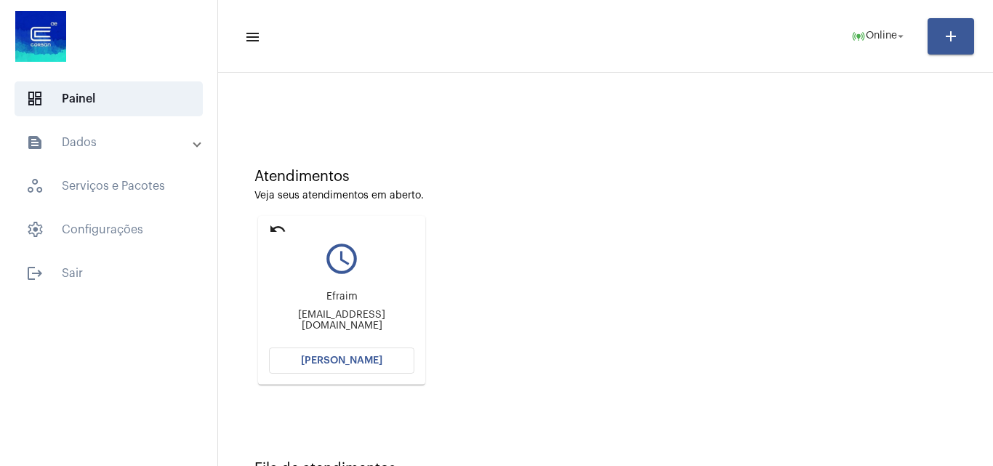
scroll to position [103, 0]
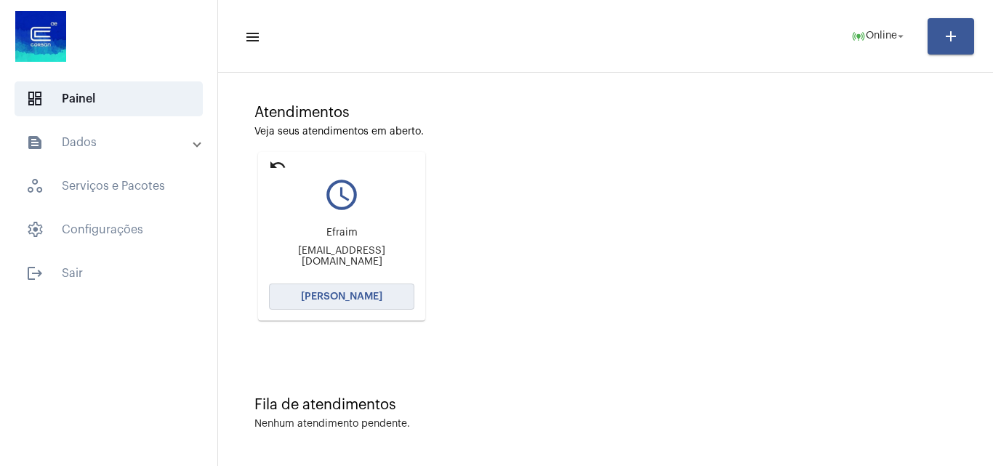
click at [398, 290] on button "[PERSON_NAME]" at bounding box center [341, 297] width 145 height 26
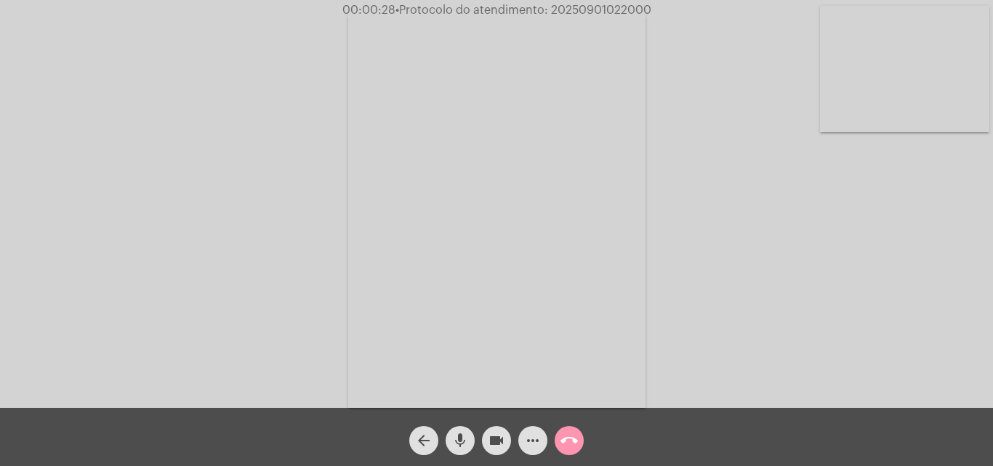
click at [612, 12] on span "• Protocolo do atendimento: 20250901022000" at bounding box center [524, 10] width 256 height 12
copy span "20250901022000"
click at [305, 113] on div "Acessando Câmera e Microfone..." at bounding box center [496, 208] width 990 height 408
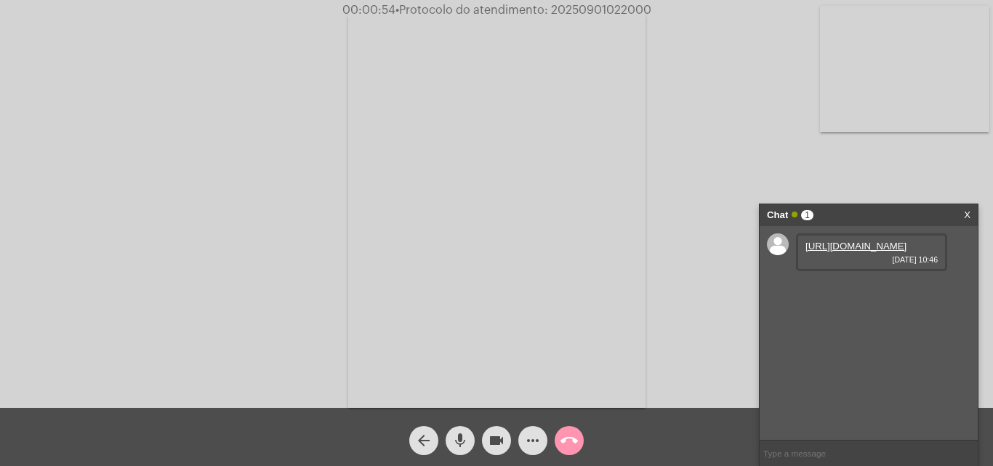
click at [852, 252] on link "[URL][DOMAIN_NAME]" at bounding box center [856, 246] width 101 height 11
click at [600, 7] on span "• Protocolo do atendimento: 20250901022000" at bounding box center [522, 10] width 256 height 12
copy span "20250901022000"
drag, startPoint x: 689, startPoint y: 180, endPoint x: 661, endPoint y: 191, distance: 29.7
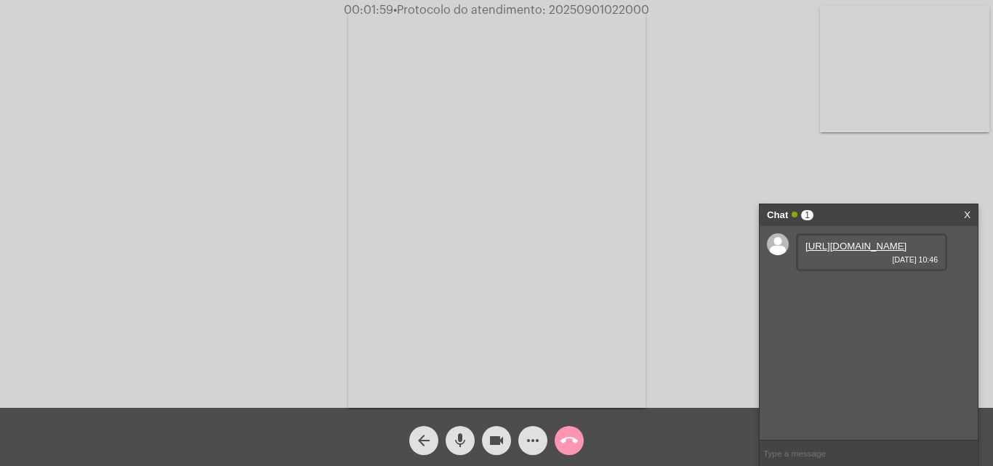
click at [689, 180] on div "Acessando Câmera e Microfone..." at bounding box center [496, 208] width 990 height 408
click at [857, 293] on link "[URL][DOMAIN_NAME]" at bounding box center [856, 287] width 101 height 11
click at [468, 445] on mat-icon "mic" at bounding box center [460, 440] width 17 height 17
click at [496, 443] on mat-icon "videocam" at bounding box center [496, 440] width 17 height 17
click at [460, 445] on mat-icon "mic_off" at bounding box center [460, 440] width 17 height 17
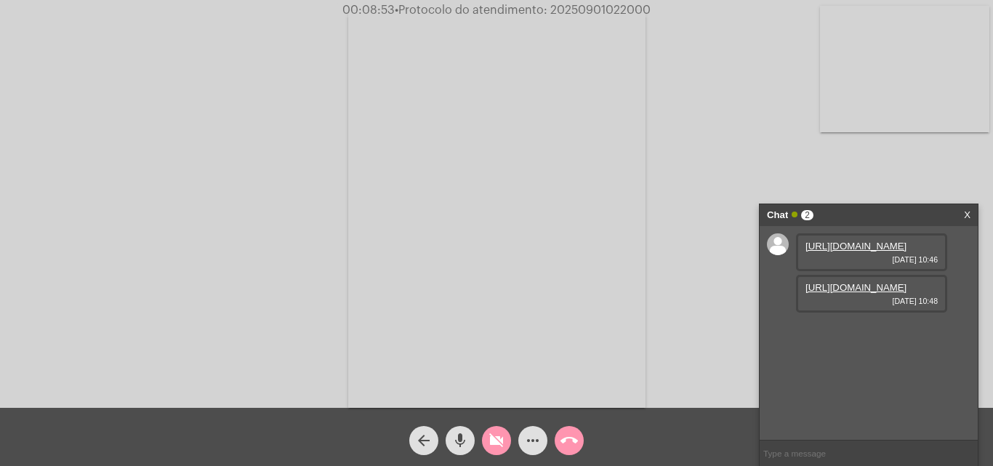
click at [482, 444] on button "videocam_off" at bounding box center [496, 440] width 29 height 29
click at [618, 7] on span "• Protocolo do atendimento: 20250901022000" at bounding box center [523, 10] width 256 height 12
copy span "20250901022000"
click at [917, 100] on video at bounding box center [904, 69] width 169 height 127
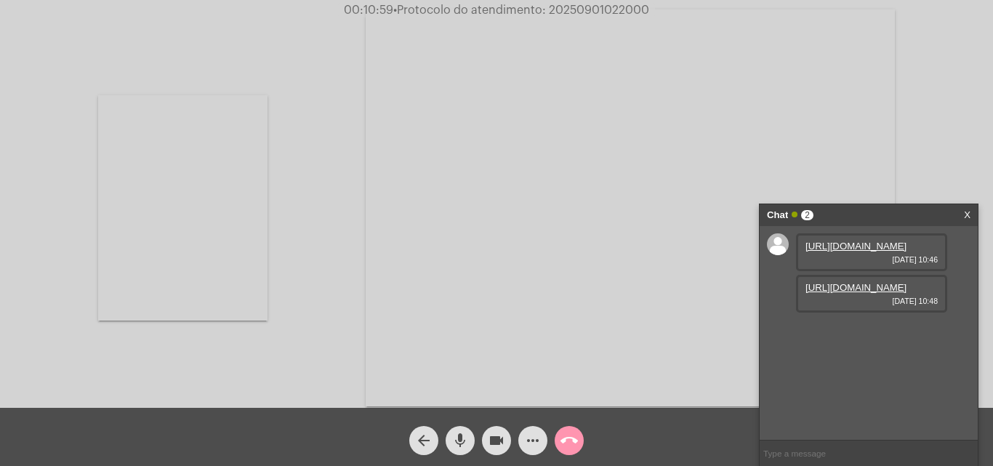
click at [228, 256] on video at bounding box center [182, 207] width 169 height 225
click at [850, 334] on link "[URL][DOMAIN_NAME]" at bounding box center [856, 329] width 101 height 11
click at [570, 436] on mat-icon "call_end" at bounding box center [569, 440] width 17 height 17
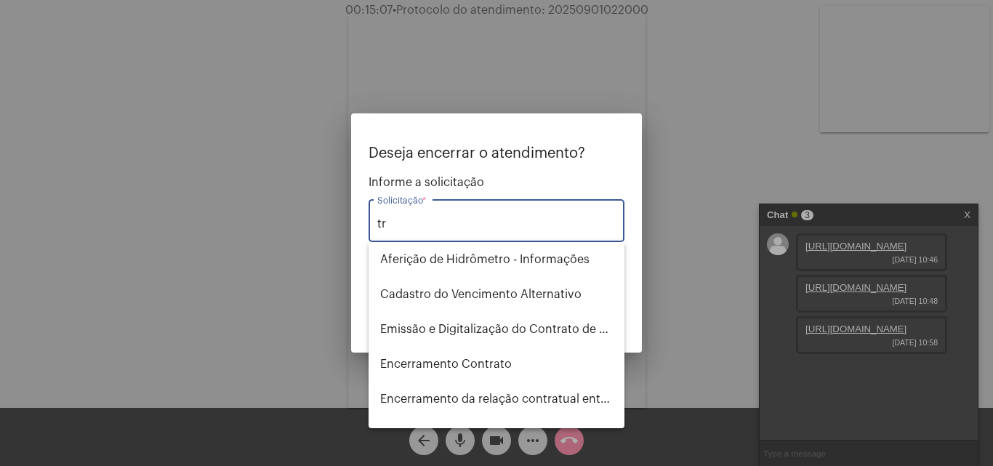
type input "t"
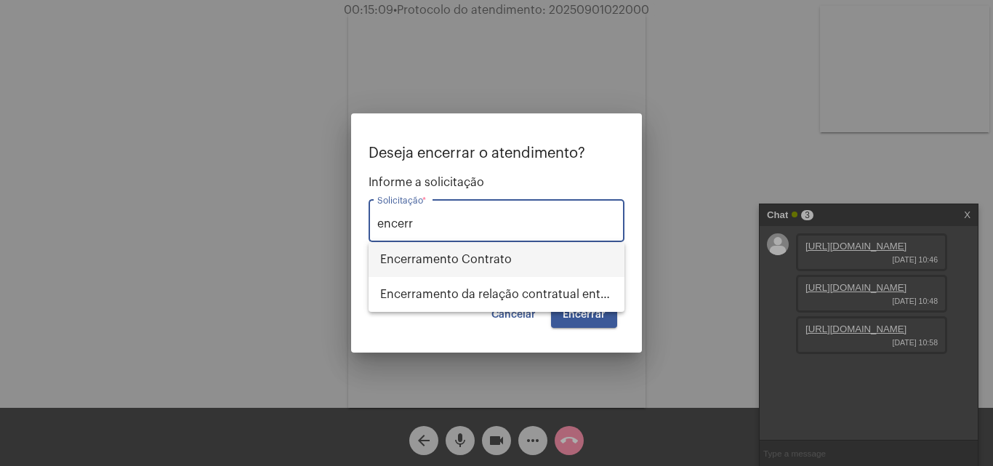
click at [505, 262] on span "Encerramento Contrato" at bounding box center [496, 259] width 233 height 35
type input "Encerramento Contrato"
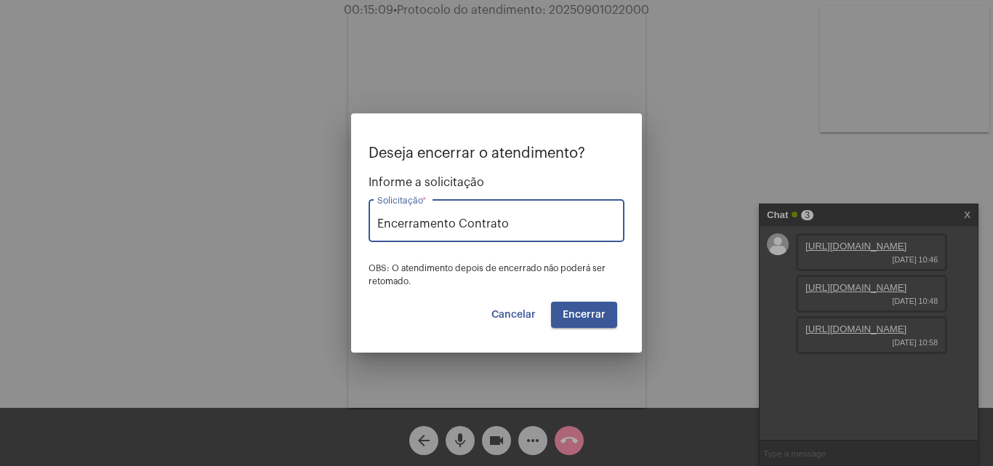
click at [574, 310] on span "Encerrar" at bounding box center [584, 315] width 43 height 10
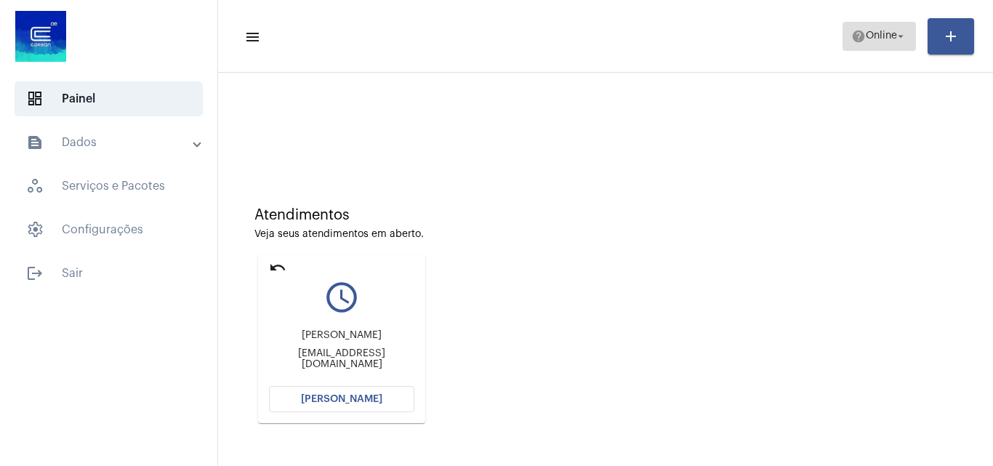
click at [896, 28] on span "help Online arrow_drop_down" at bounding box center [880, 36] width 56 height 26
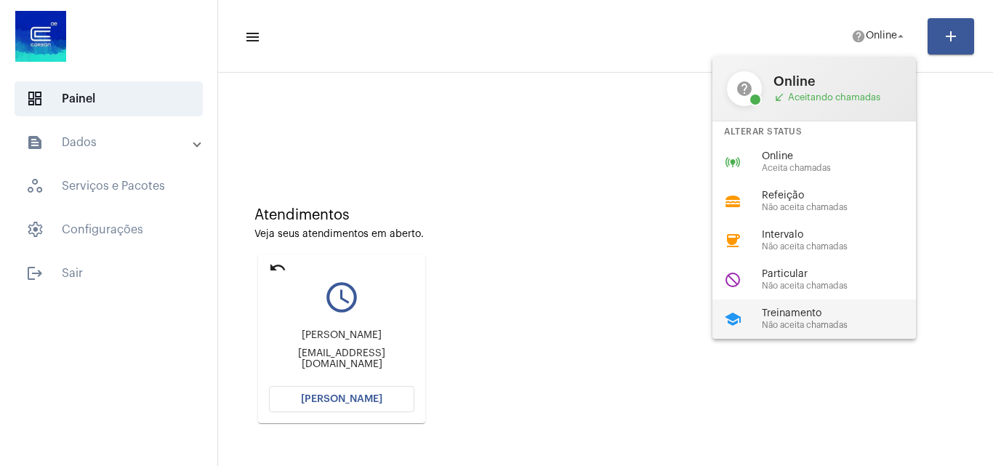
click at [798, 310] on span "Treinamento" at bounding box center [845, 313] width 166 height 11
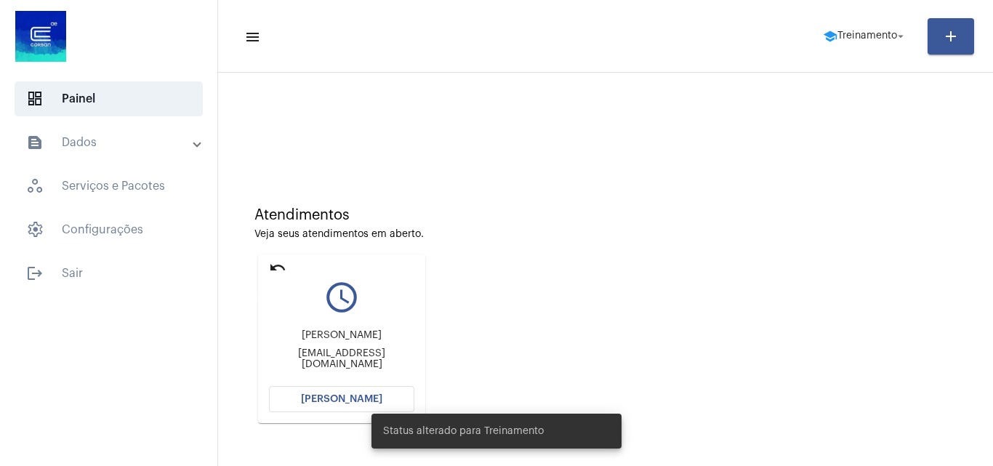
click at [276, 267] on mat-icon "undo" at bounding box center [277, 267] width 17 height 17
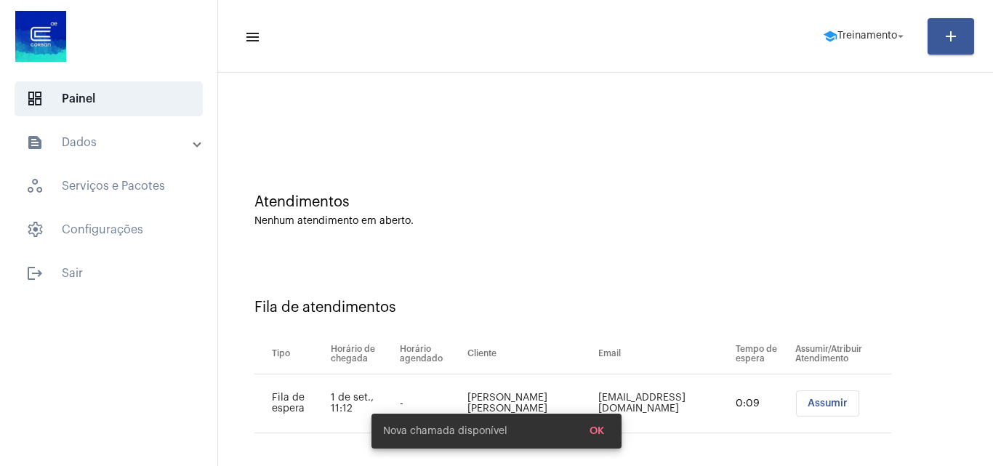
scroll to position [20, 0]
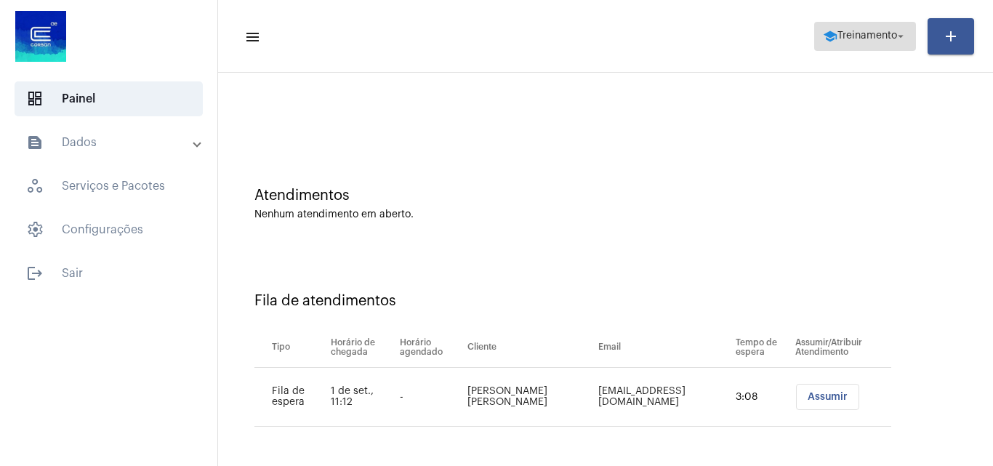
click at [886, 38] on span "Treinamento" at bounding box center [868, 36] width 60 height 10
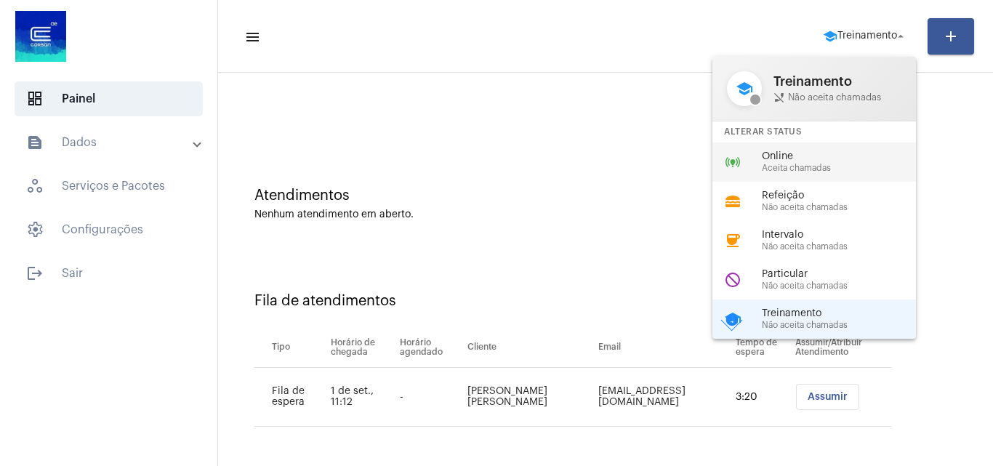
click at [779, 161] on span "Online" at bounding box center [845, 156] width 166 height 11
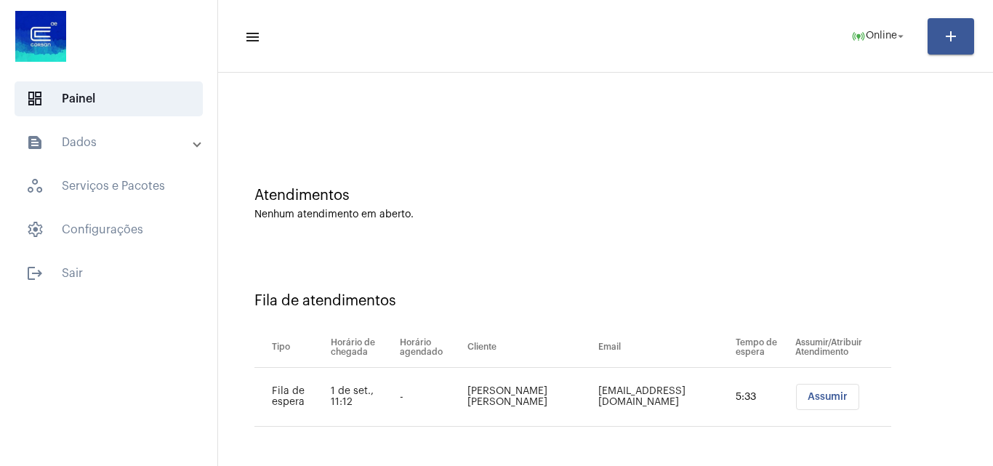
click at [812, 400] on span "Assumir" at bounding box center [828, 397] width 40 height 10
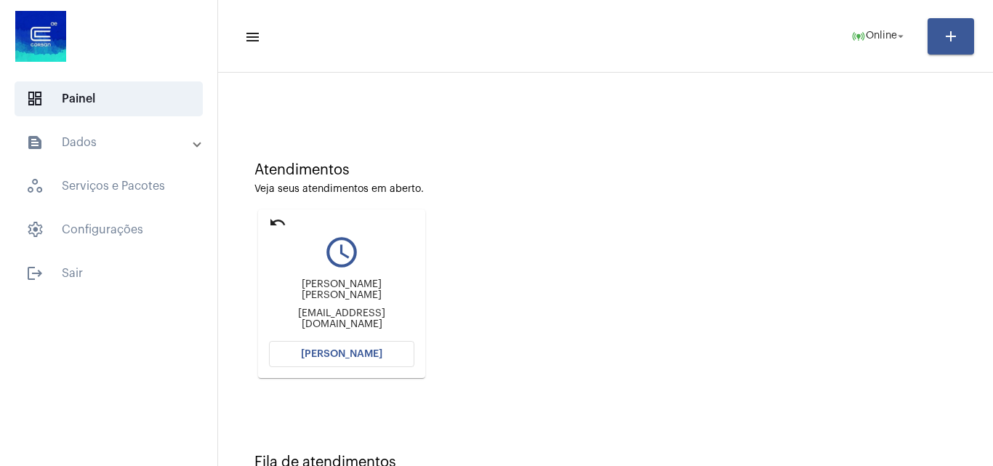
scroll to position [103, 0]
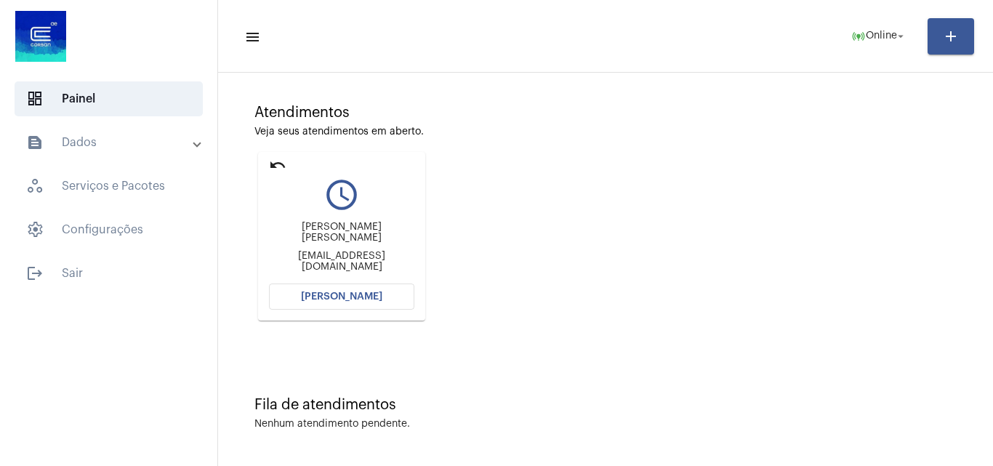
click at [354, 298] on span "[PERSON_NAME]" at bounding box center [341, 297] width 81 height 10
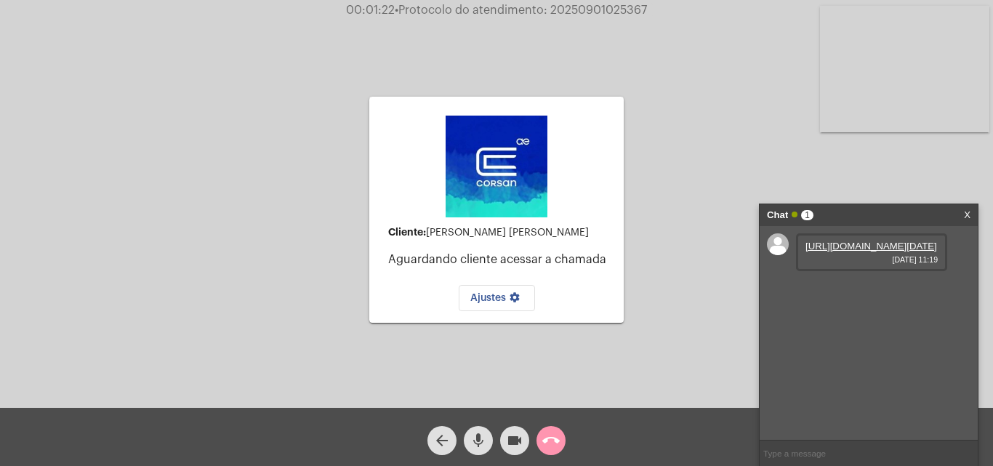
click at [852, 252] on link "[URL][DOMAIN_NAME][DATE]" at bounding box center [872, 246] width 132 height 11
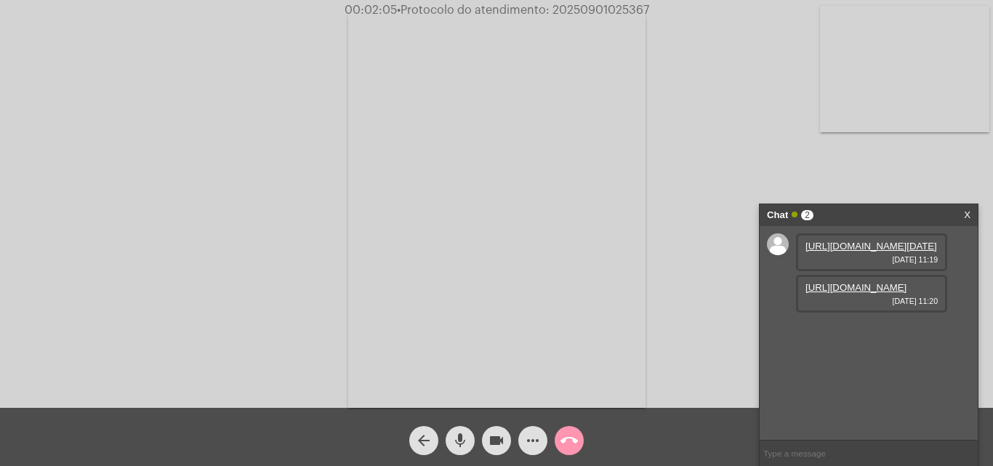
click at [857, 293] on link "[URL][DOMAIN_NAME]" at bounding box center [856, 287] width 101 height 11
click at [884, 334] on link "[URL][DOMAIN_NAME]" at bounding box center [856, 329] width 101 height 11
click at [612, 5] on span "• Protocolo do atendimento: 20250901025367" at bounding box center [523, 10] width 252 height 12
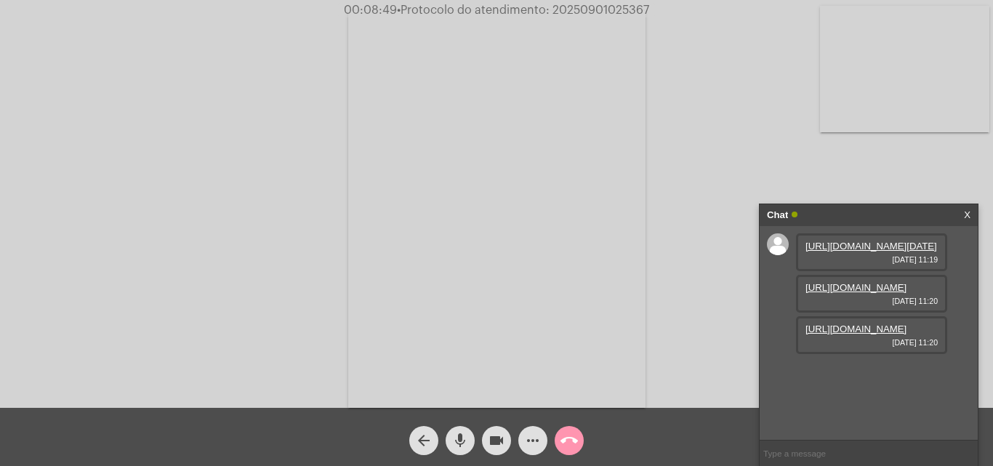
paste input "20250901025367"
type input "20250901025367"
click at [571, 443] on mat-icon "call_end" at bounding box center [569, 440] width 17 height 17
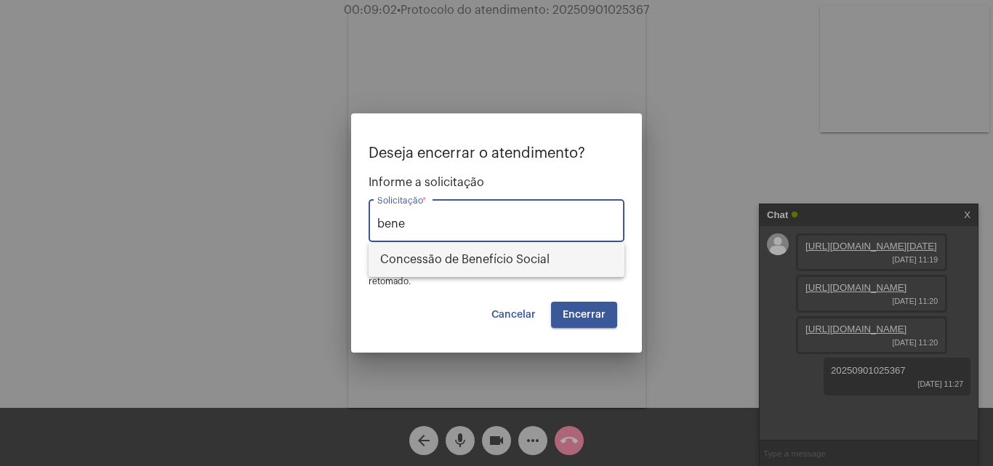
click at [531, 268] on span "Concessão de Benefício Social" at bounding box center [496, 259] width 233 height 35
type input "Concessão de Benefício Social"
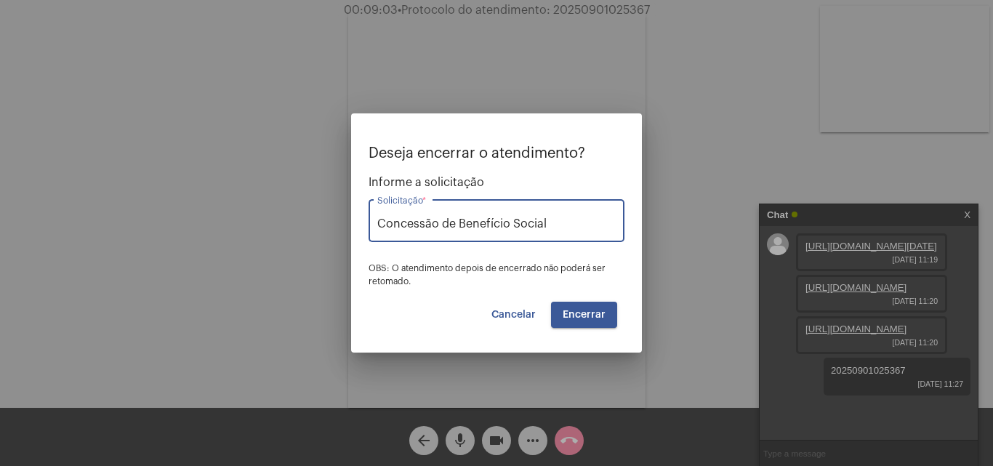
click at [598, 312] on span "Encerrar" at bounding box center [584, 315] width 43 height 10
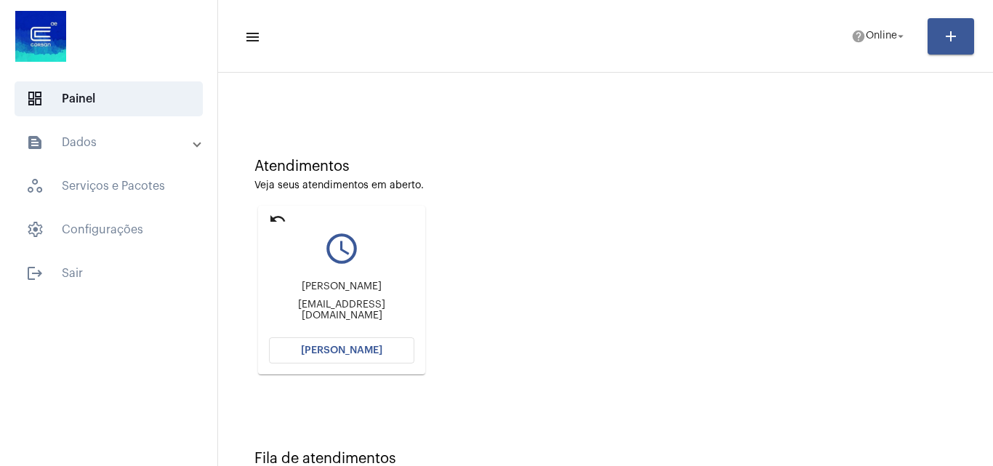
scroll to position [103, 0]
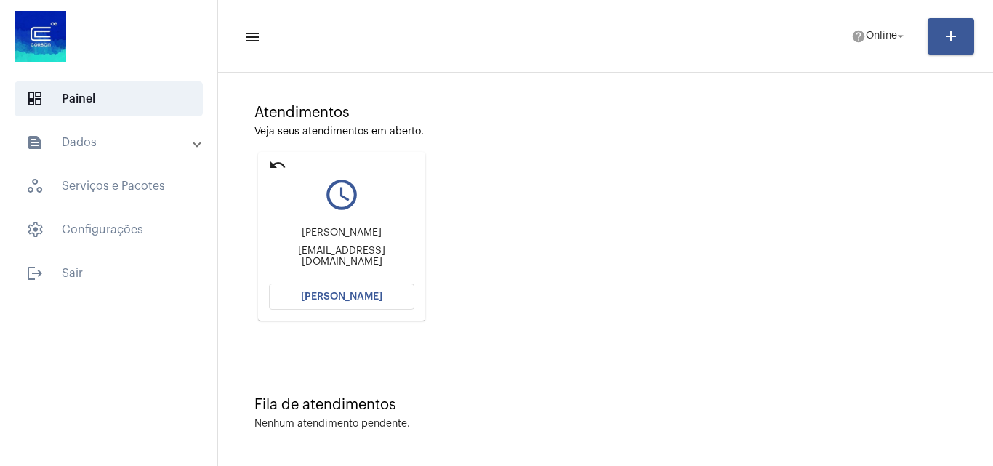
click at [390, 297] on button "[PERSON_NAME]" at bounding box center [341, 297] width 145 height 26
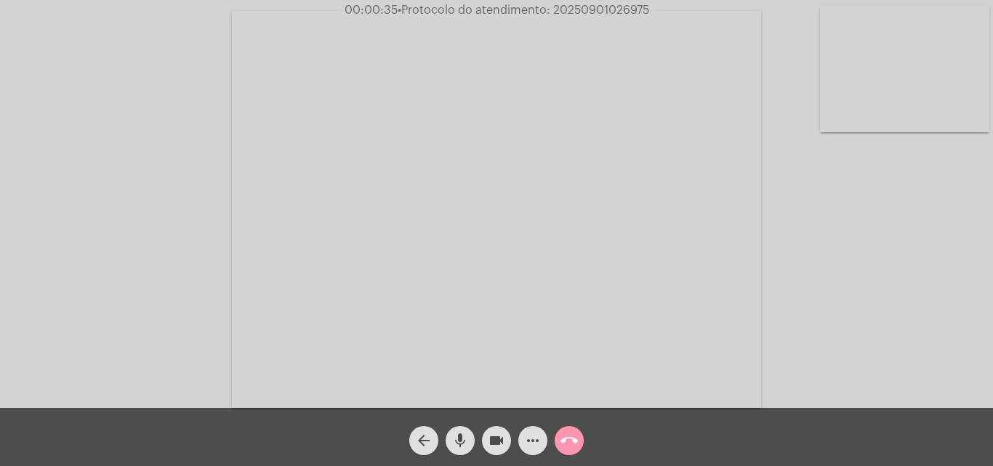
click at [149, 162] on div "Acessando Câmera e Microfone..." at bounding box center [496, 208] width 990 height 408
click at [955, 259] on div "Acessando Câmera e Microfone..." at bounding box center [496, 208] width 990 height 408
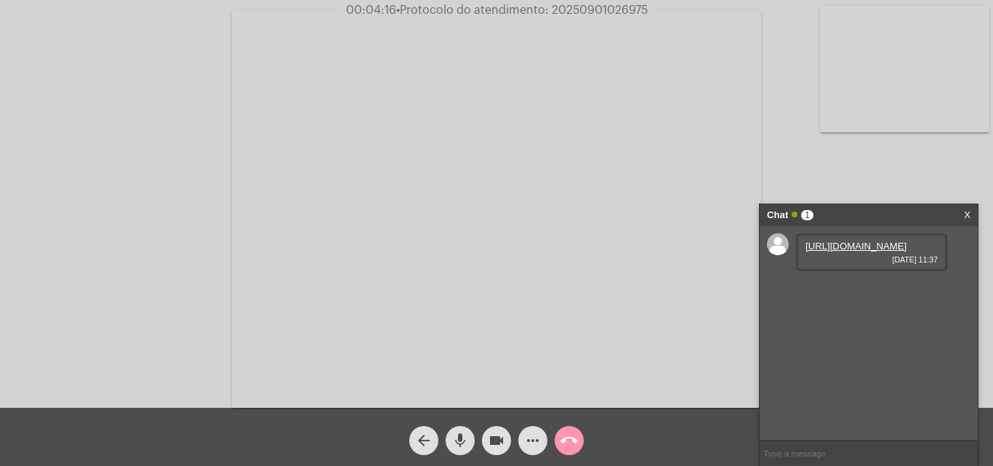
click at [877, 252] on link "[URL][DOMAIN_NAME]" at bounding box center [856, 246] width 101 height 11
click at [622, 9] on span "• Protocolo do atendimento: 20250901026975" at bounding box center [523, 10] width 252 height 12
click at [622, 9] on span "• Protocolo do atendimento: 20250901026975" at bounding box center [524, 10] width 252 height 12
click at [470, 300] on video at bounding box center [496, 209] width 529 height 397
click at [305, 233] on video at bounding box center [252, 208] width 475 height 356
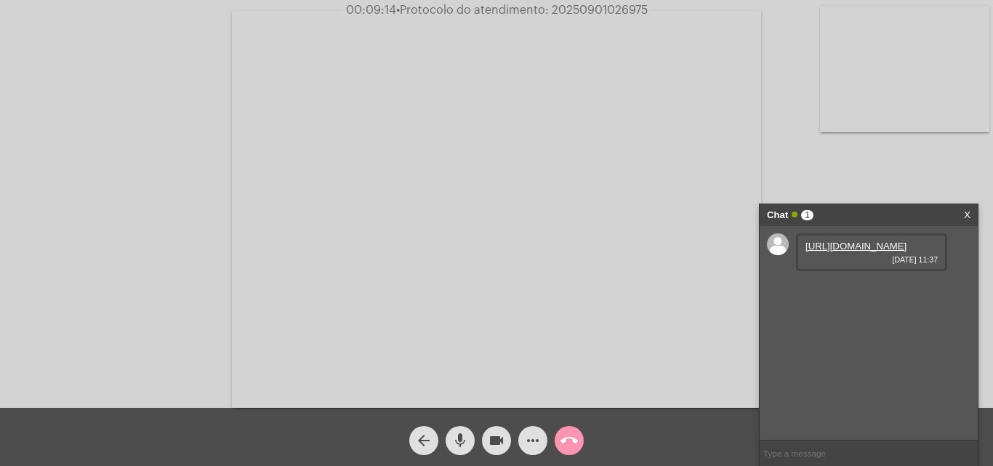
click at [577, 445] on mat-icon "call_end" at bounding box center [569, 440] width 17 height 17
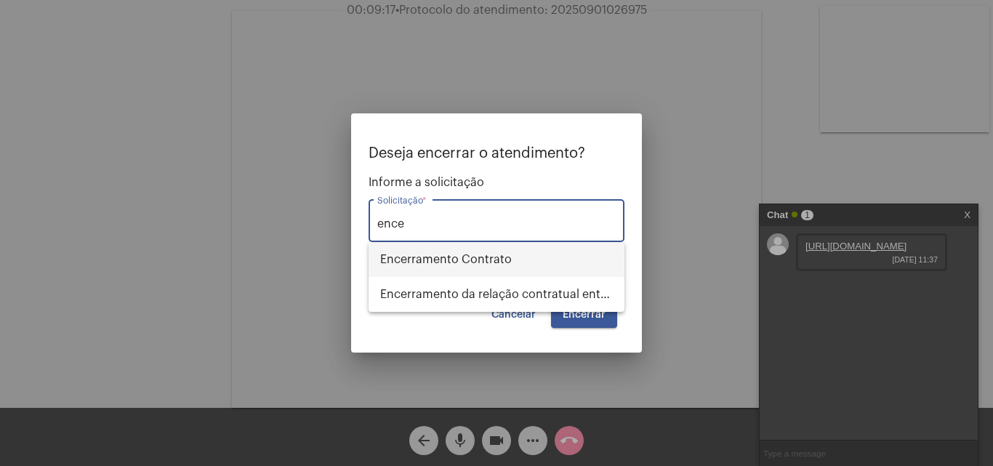
click at [516, 262] on span "Encerramento Contrato" at bounding box center [496, 259] width 233 height 35
type input "Encerramento Contrato"
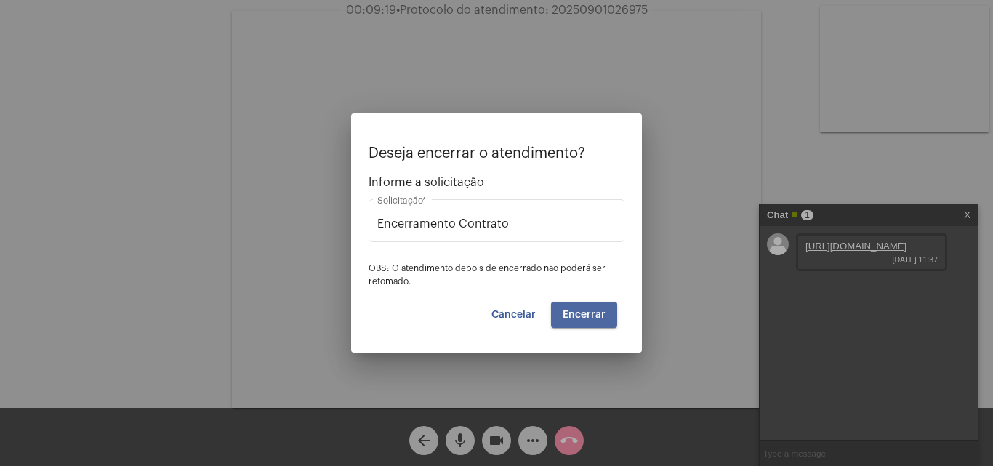
click at [593, 316] on span "Encerrar" at bounding box center [584, 315] width 43 height 10
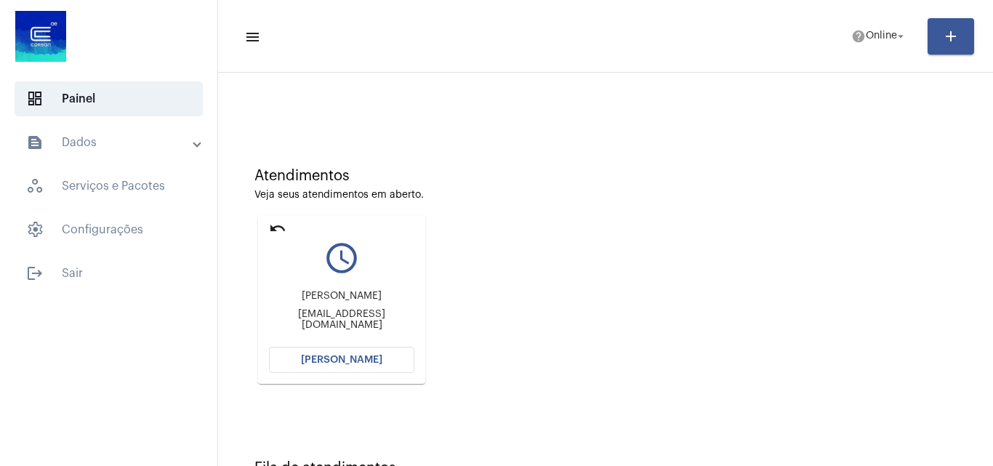
scroll to position [103, 0]
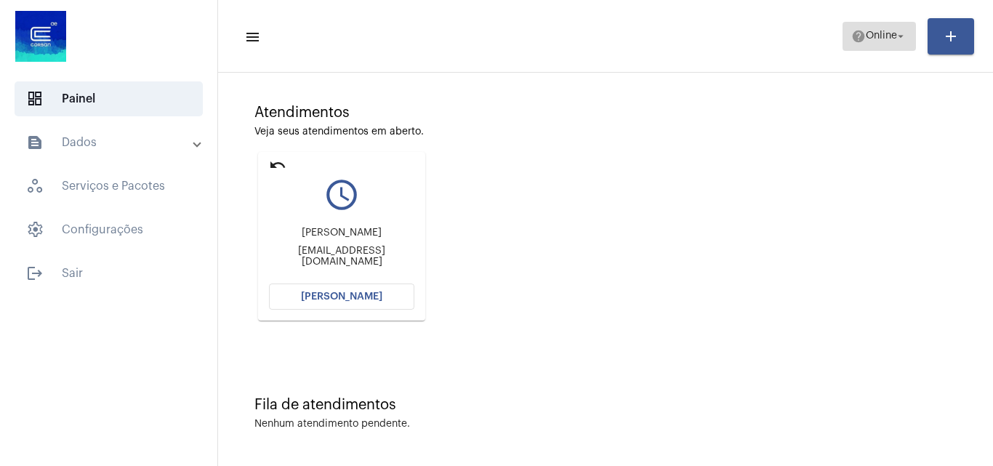
click at [869, 31] on span "Online" at bounding box center [881, 36] width 31 height 10
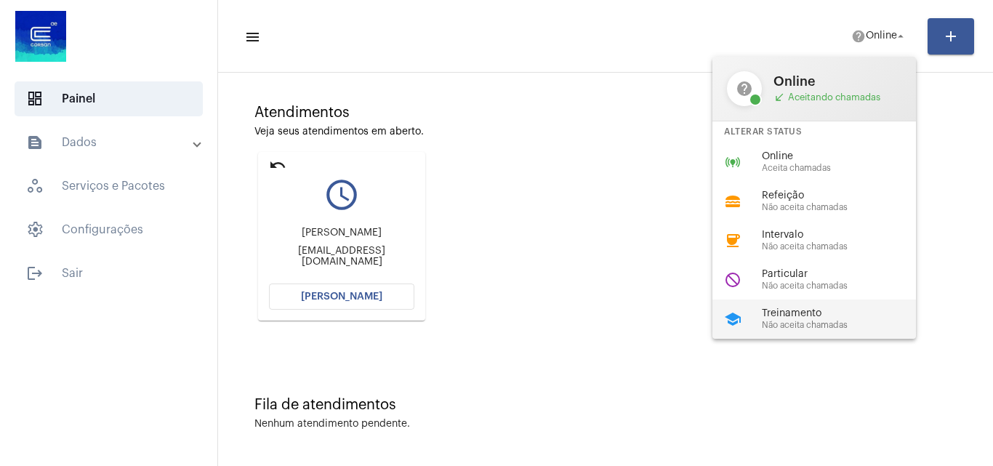
click at [848, 316] on span "Treinamento" at bounding box center [845, 313] width 166 height 11
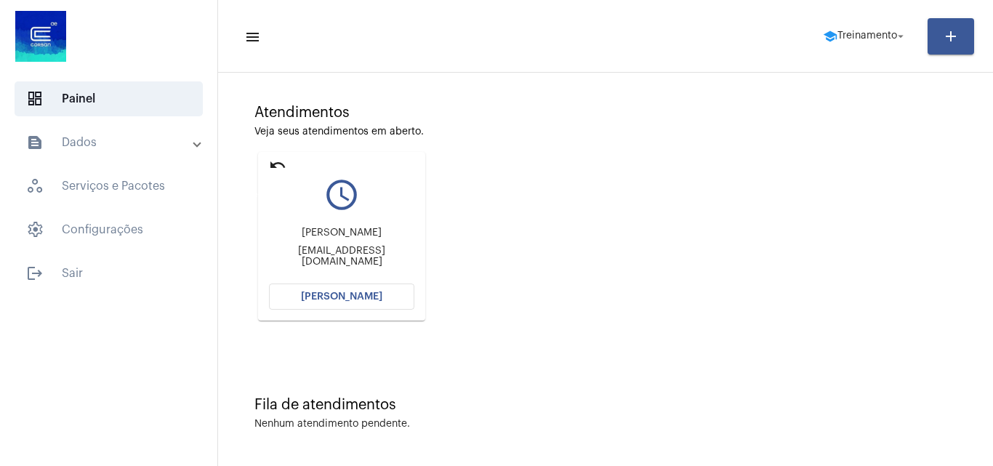
click at [273, 168] on mat-icon "undo" at bounding box center [277, 164] width 17 height 17
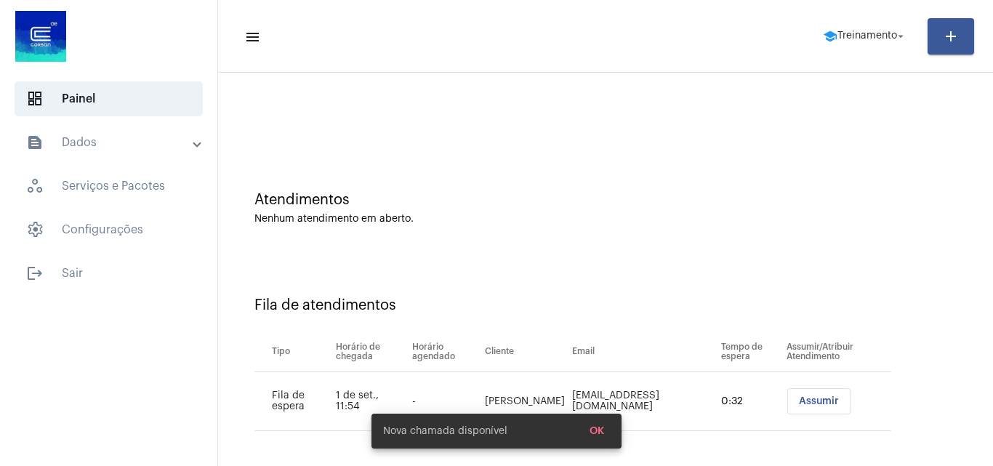
scroll to position [20, 0]
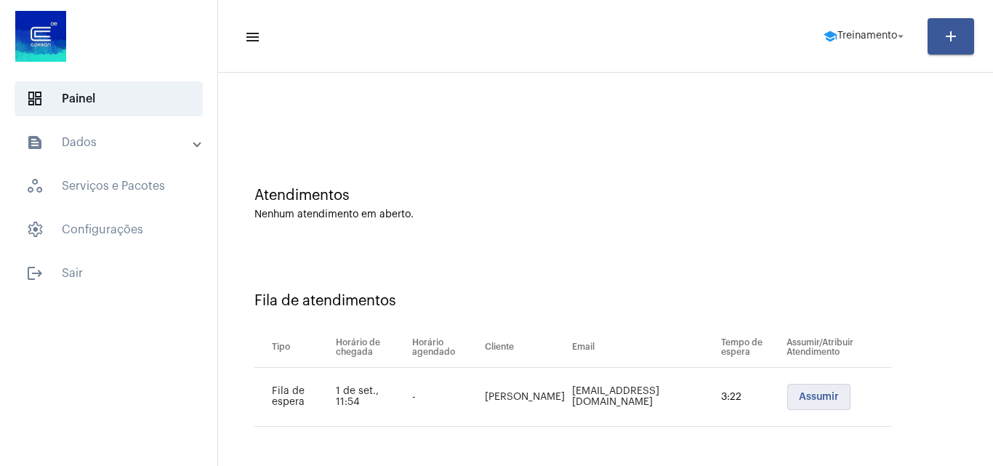
click at [801, 398] on span "Assumir" at bounding box center [819, 397] width 40 height 10
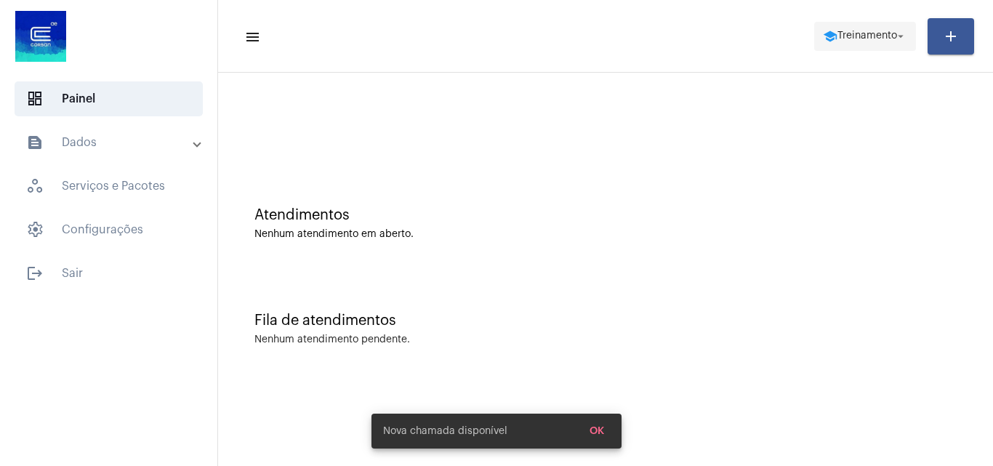
click at [855, 41] on span "Treinamento" at bounding box center [868, 36] width 60 height 10
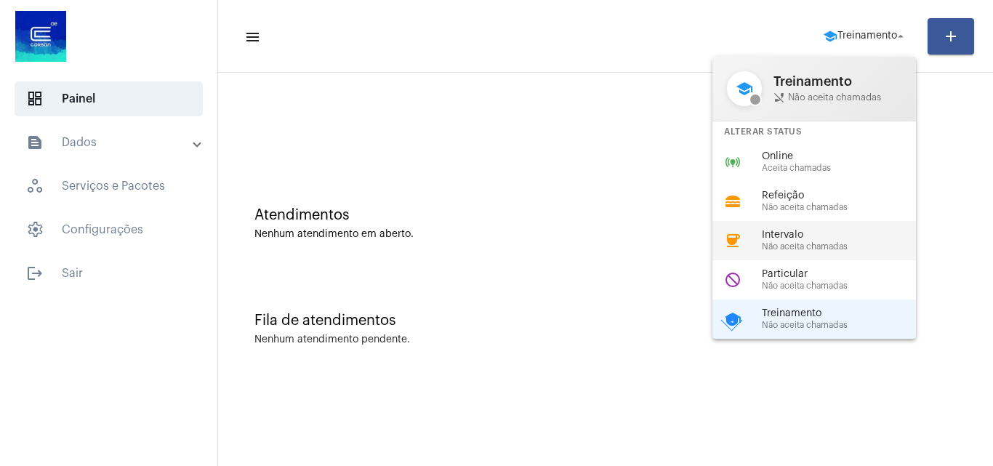
click at [796, 231] on span "Intervalo" at bounding box center [845, 235] width 166 height 11
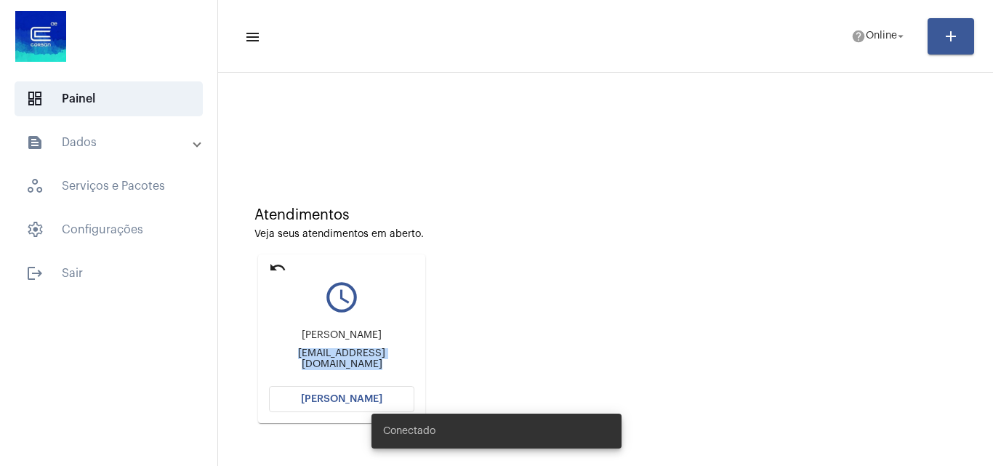
drag, startPoint x: 268, startPoint y: 354, endPoint x: 446, endPoint y: 356, distance: 178.9
click at [446, 356] on div "Atendimentos Veja seus atendimentos em aberto. undo query_builder [PERSON_NAME]…" at bounding box center [605, 310] width 761 height 292
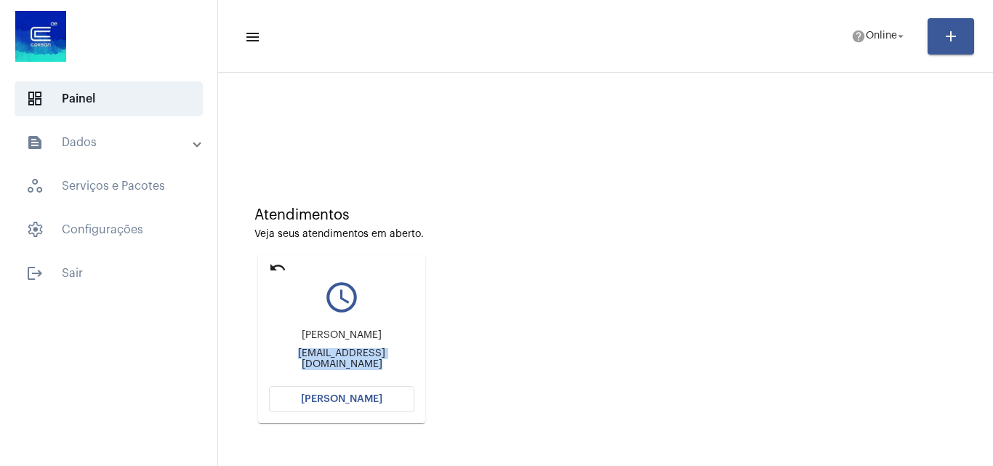
copy div "[EMAIL_ADDRESS][DOMAIN_NAME]"
